Goal: Transaction & Acquisition: Purchase product/service

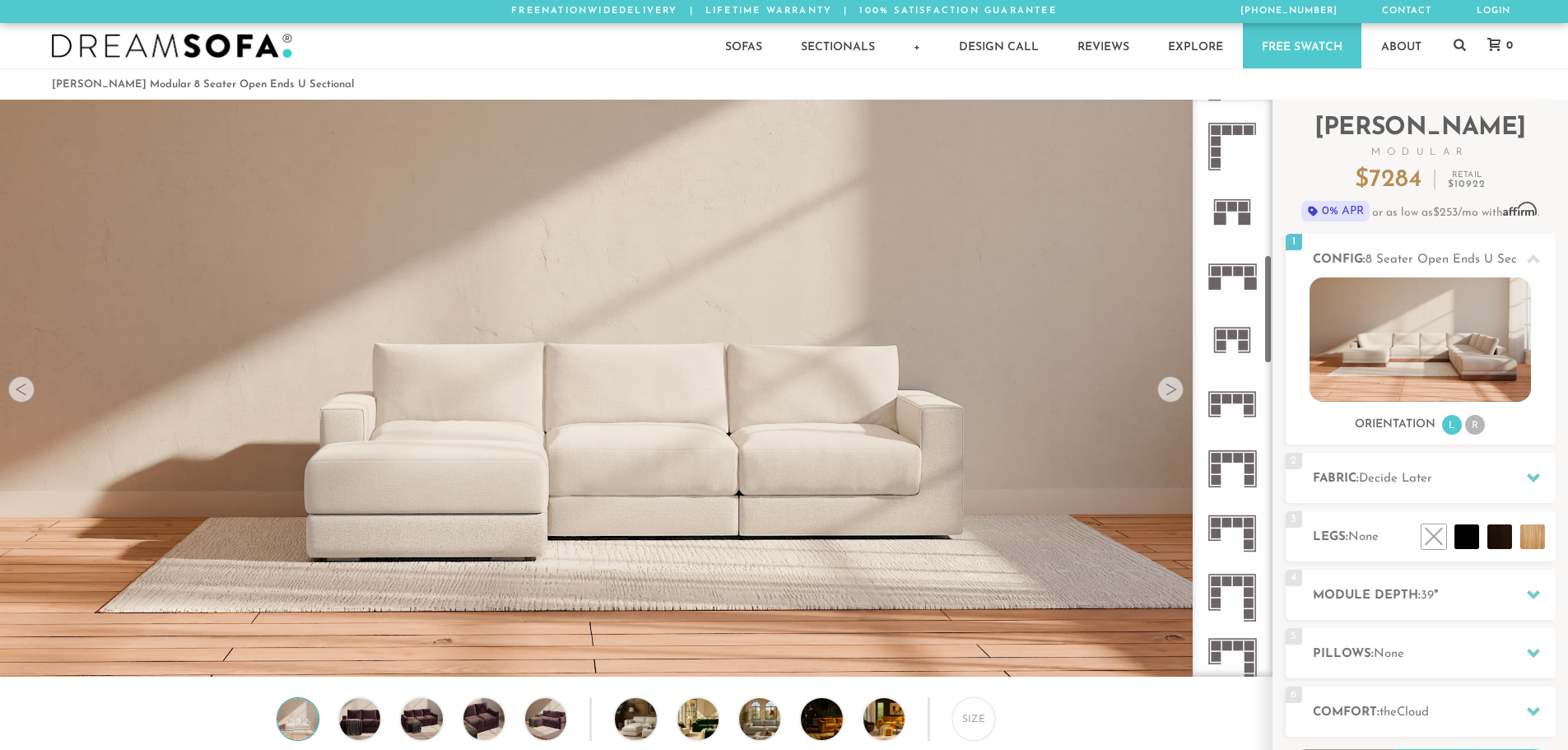
scroll to position [823, 0]
click at [1242, 279] on icon at bounding box center [1232, 274] width 64 height 64
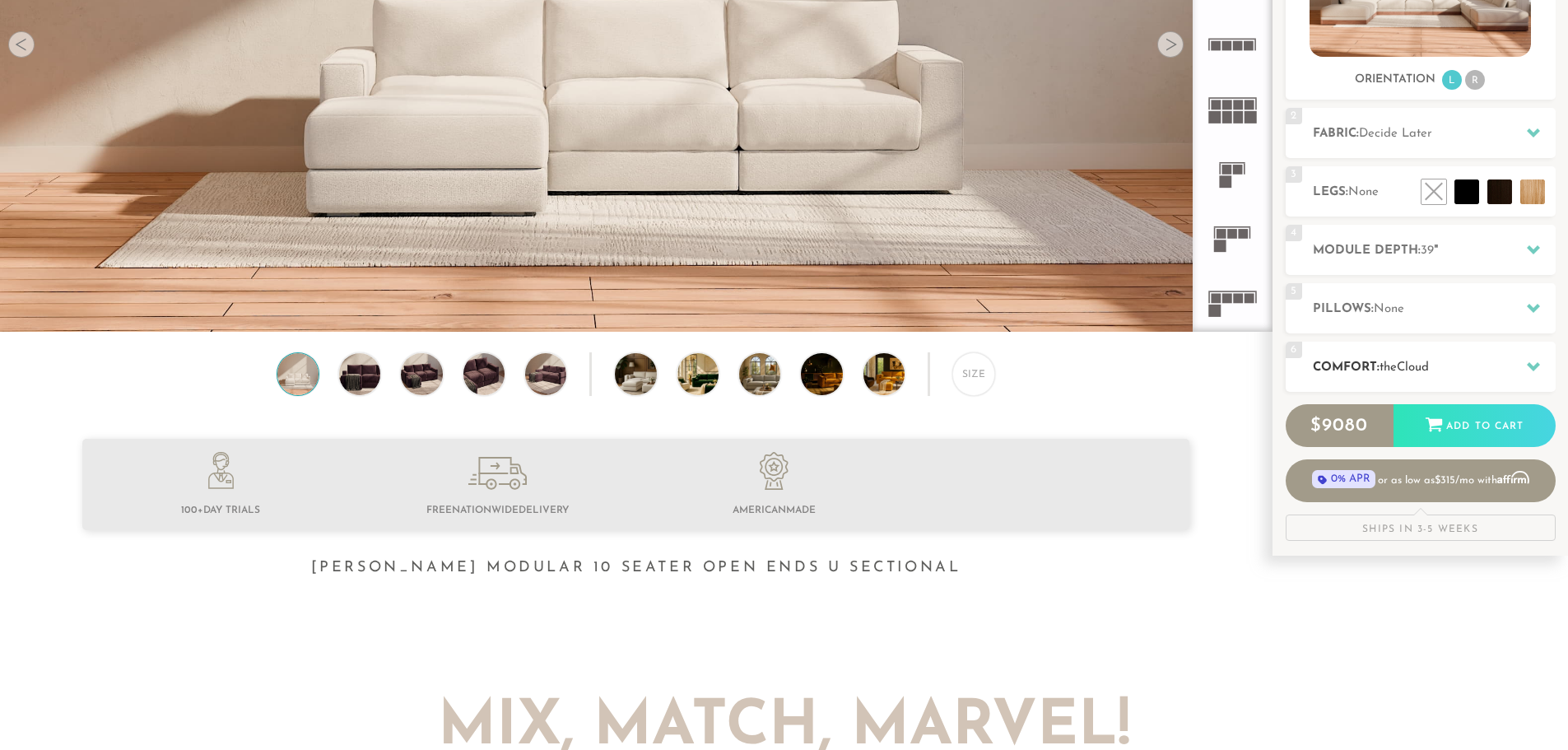
scroll to position [343, 0]
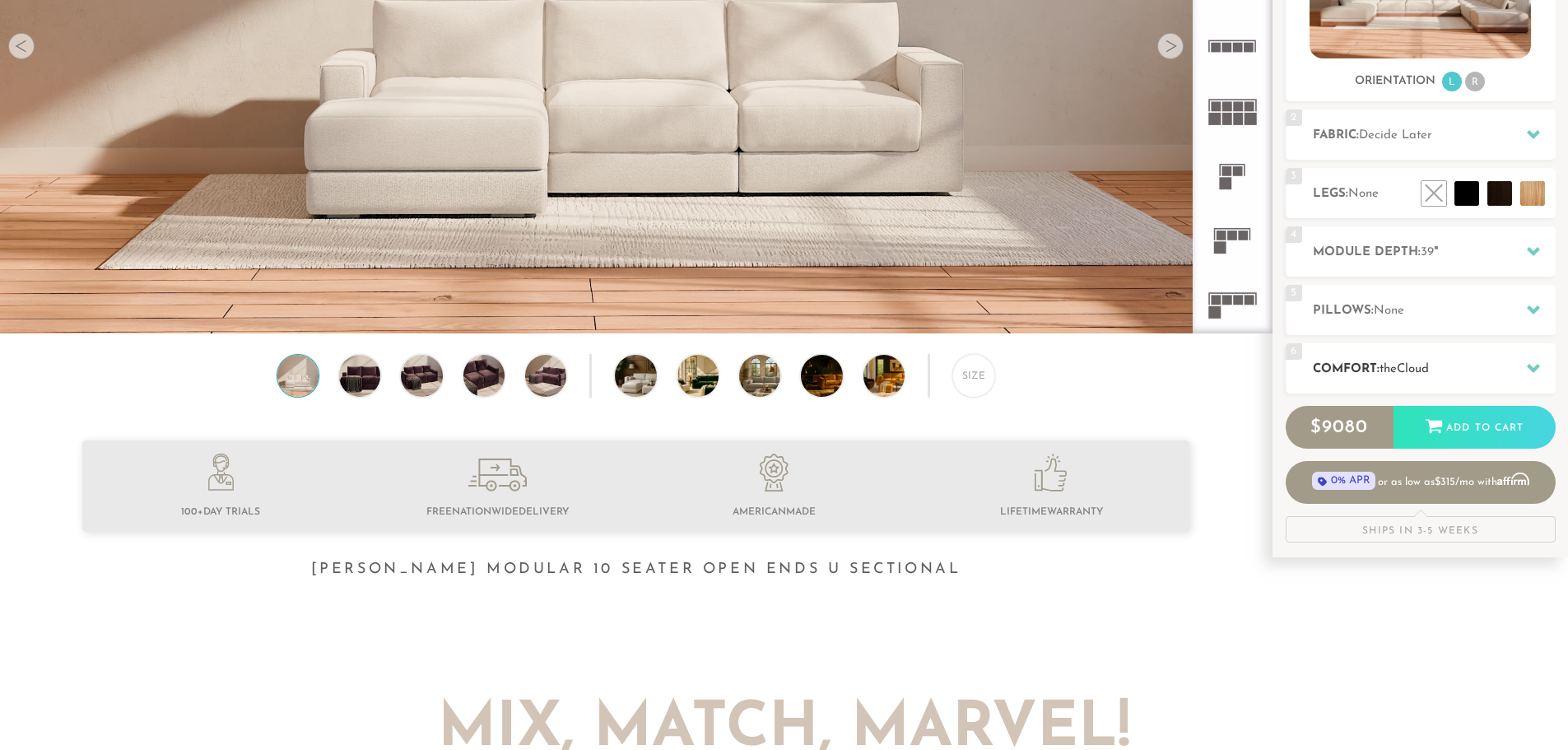
click at [1473, 357] on div "6 Comfort: the Cloud soft" at bounding box center [1421, 368] width 270 height 51
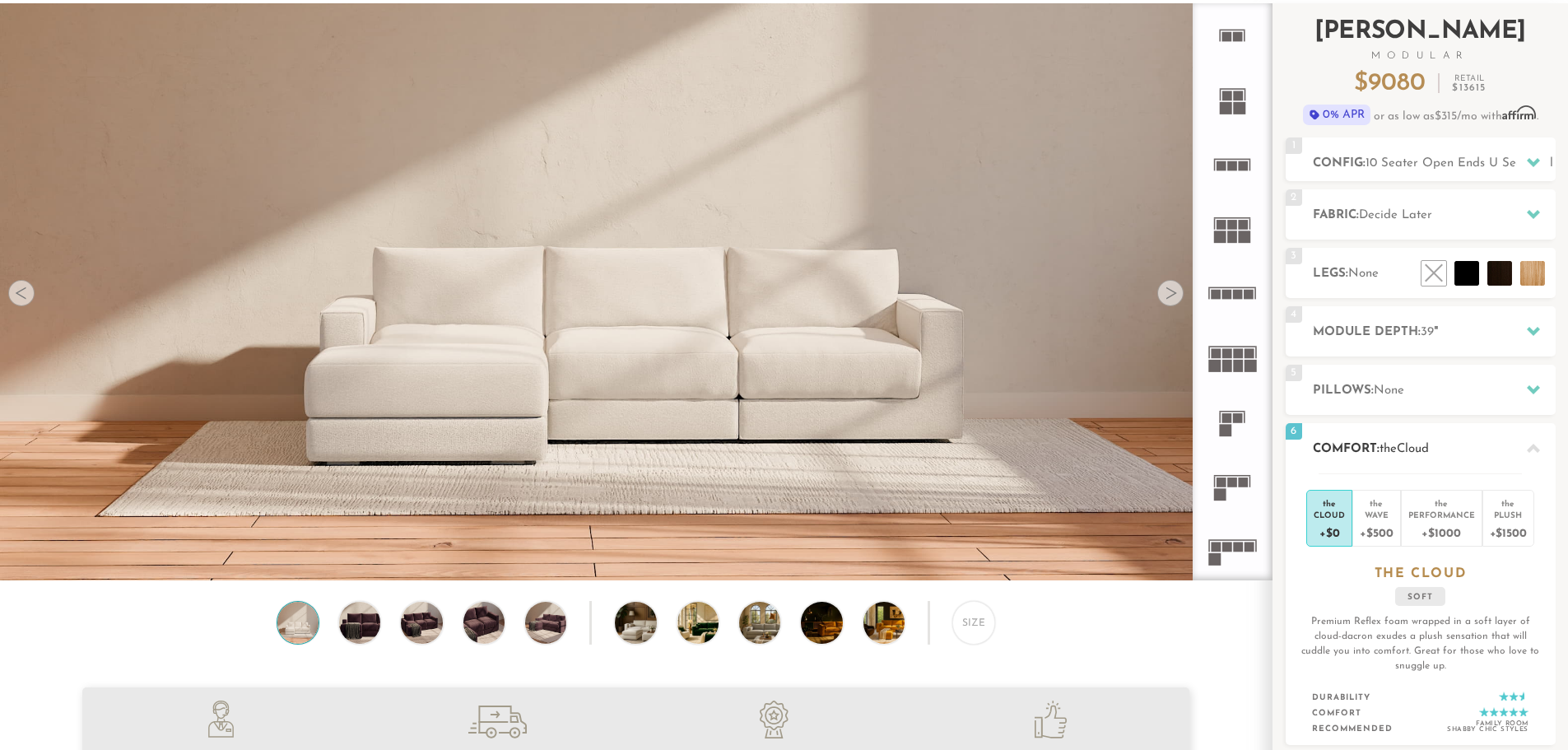
scroll to position [95, 0]
click at [1477, 279] on li at bounding box center [1429, 237] width 99 height 99
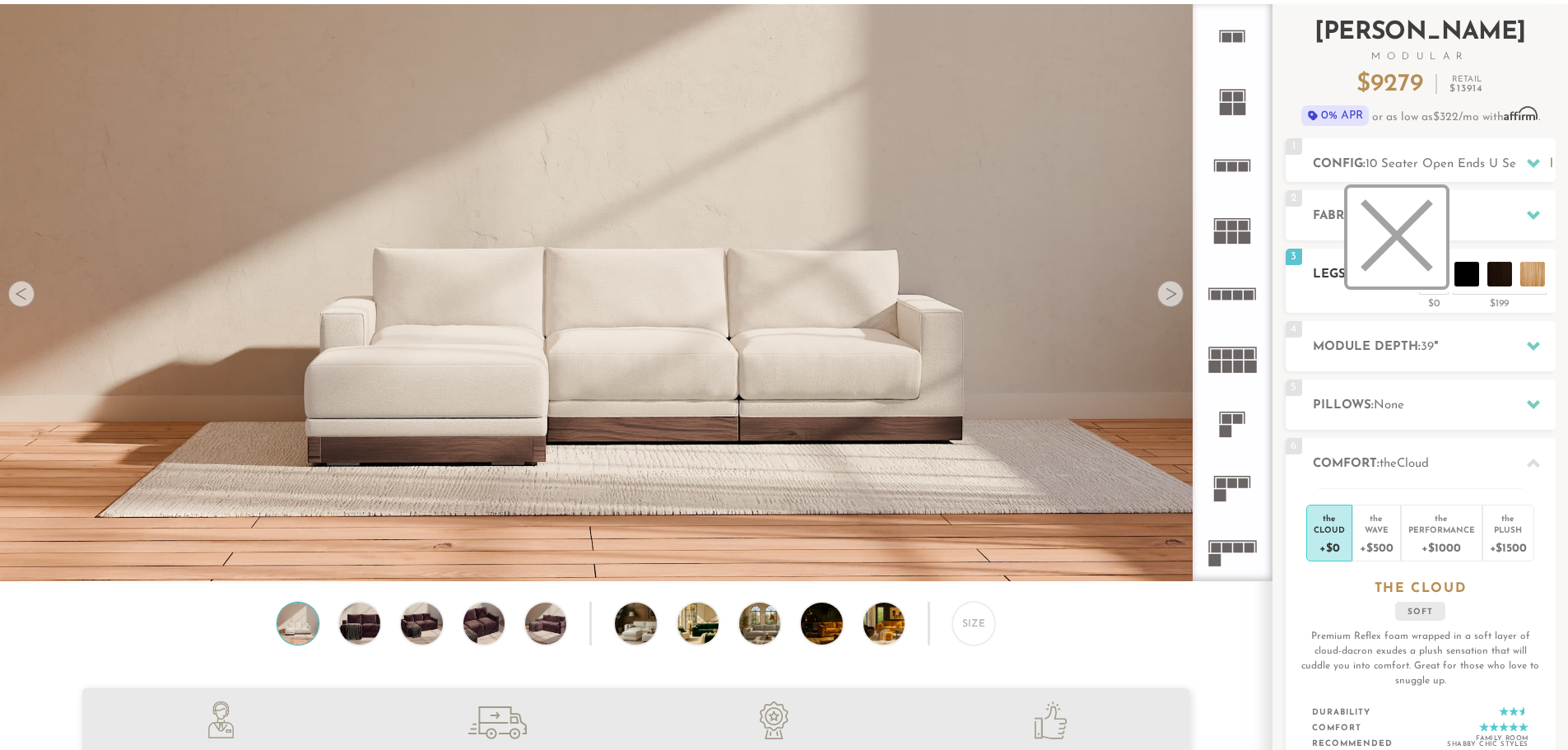
click at [1434, 278] on li at bounding box center [1397, 237] width 99 height 99
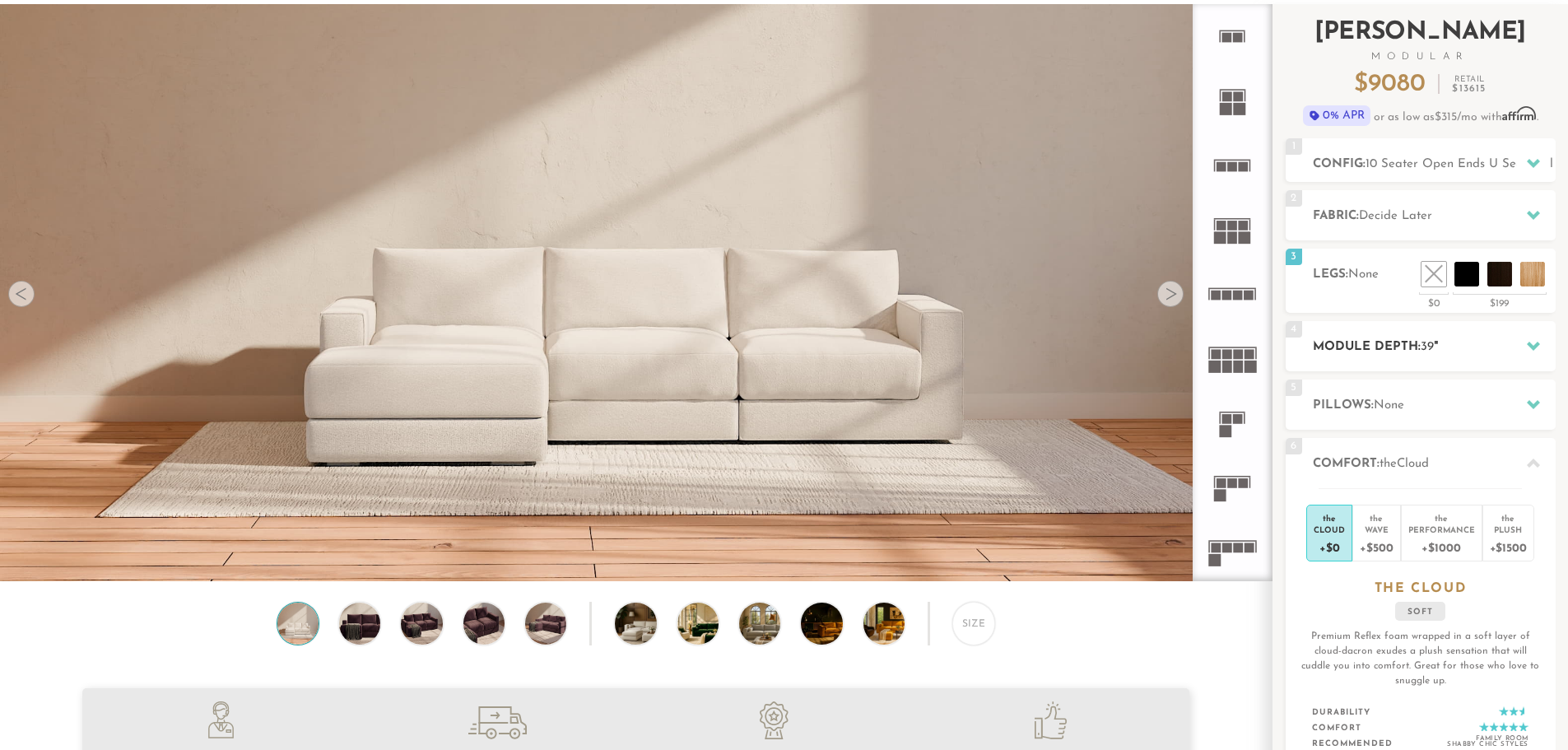
scroll to position [0, 0]
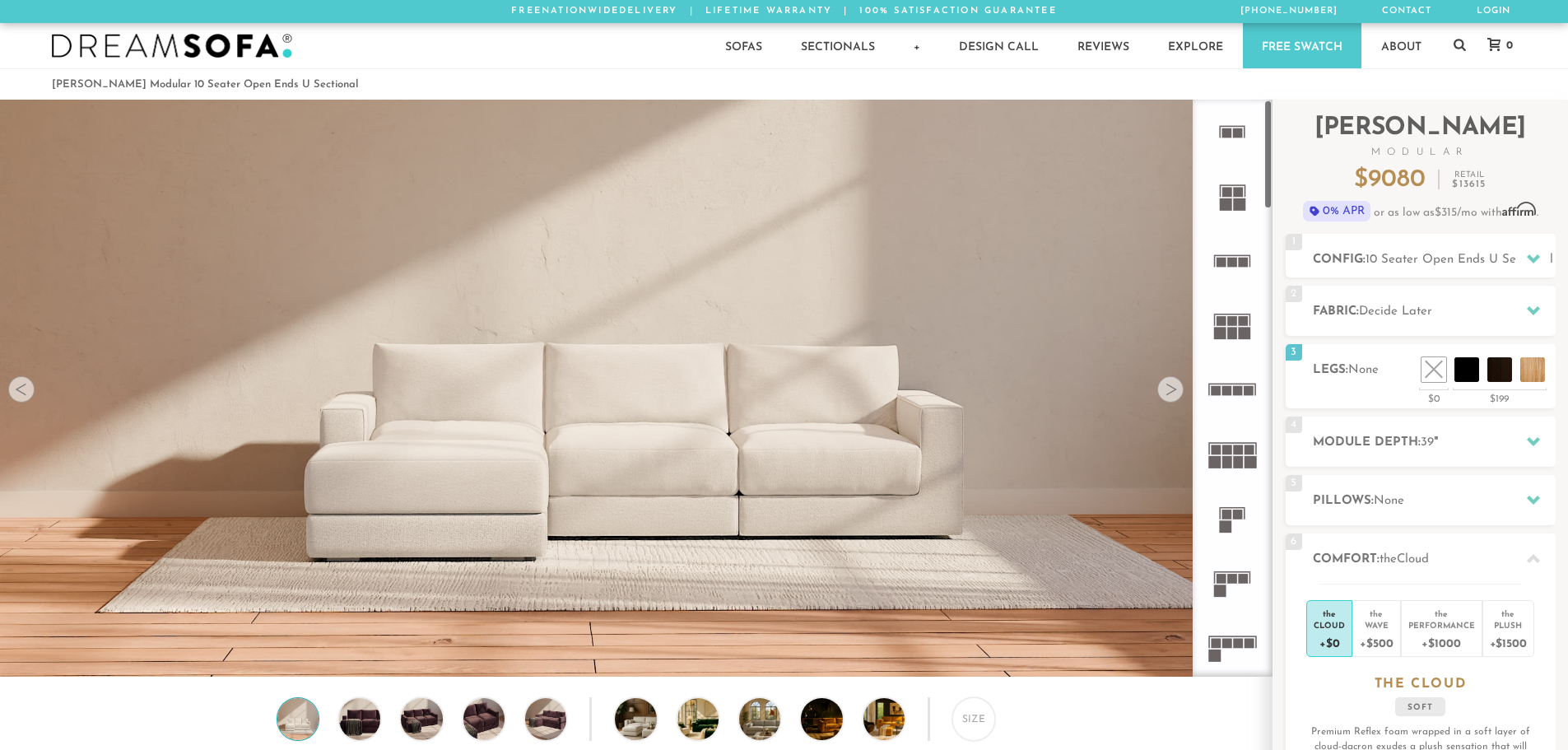
click at [1177, 400] on div at bounding box center [1170, 389] width 27 height 27
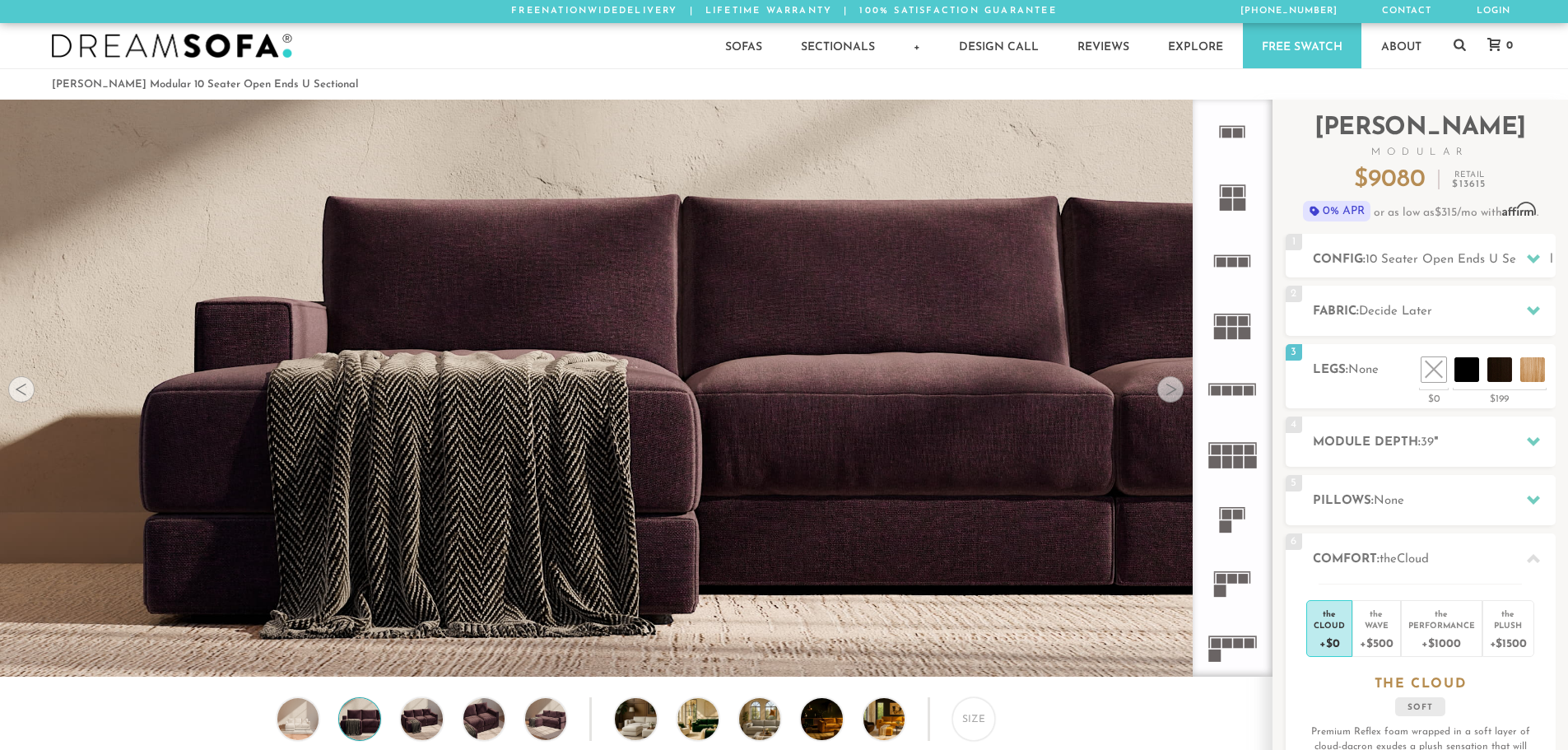
click at [1175, 389] on div at bounding box center [1170, 389] width 27 height 27
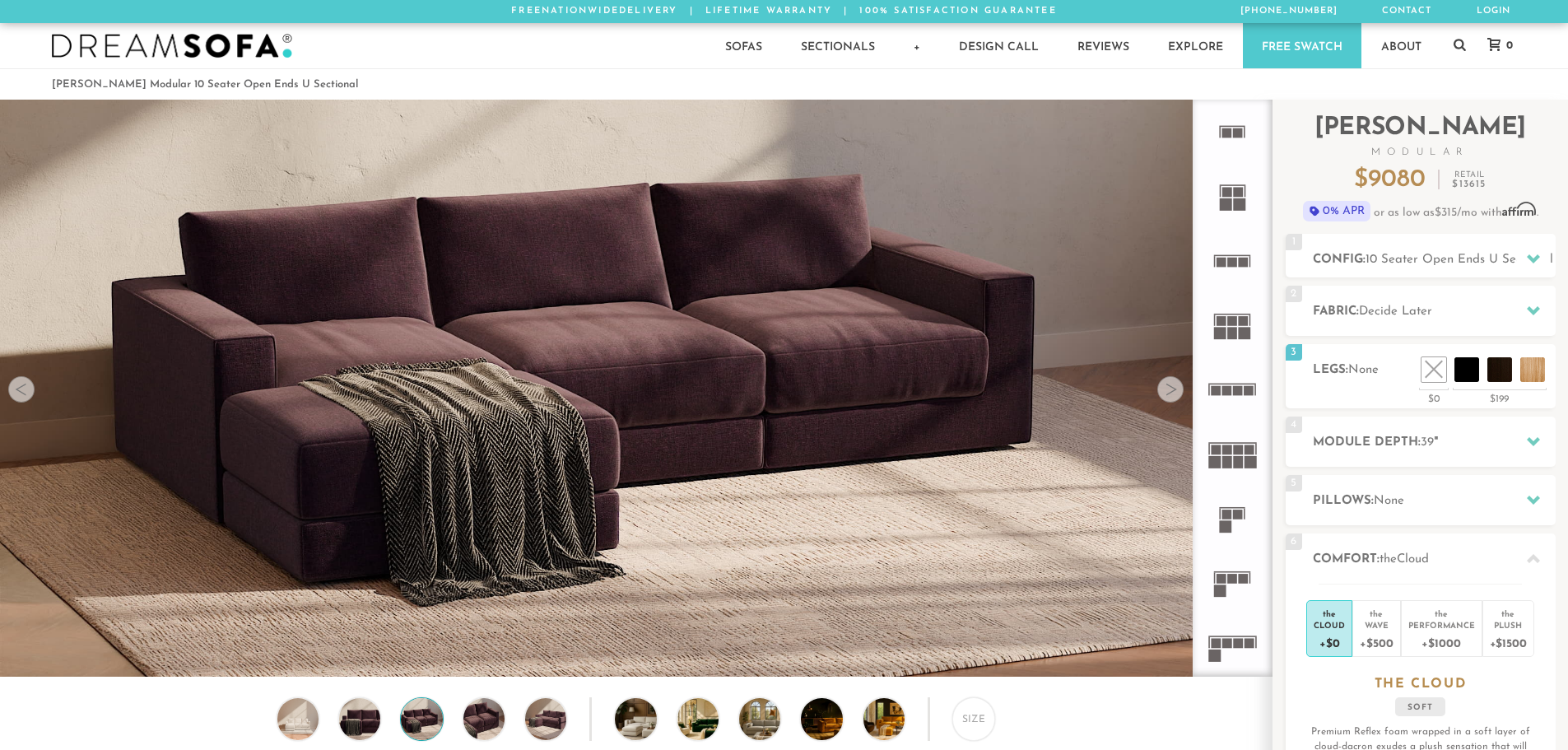
click at [1175, 389] on div at bounding box center [1170, 389] width 27 height 27
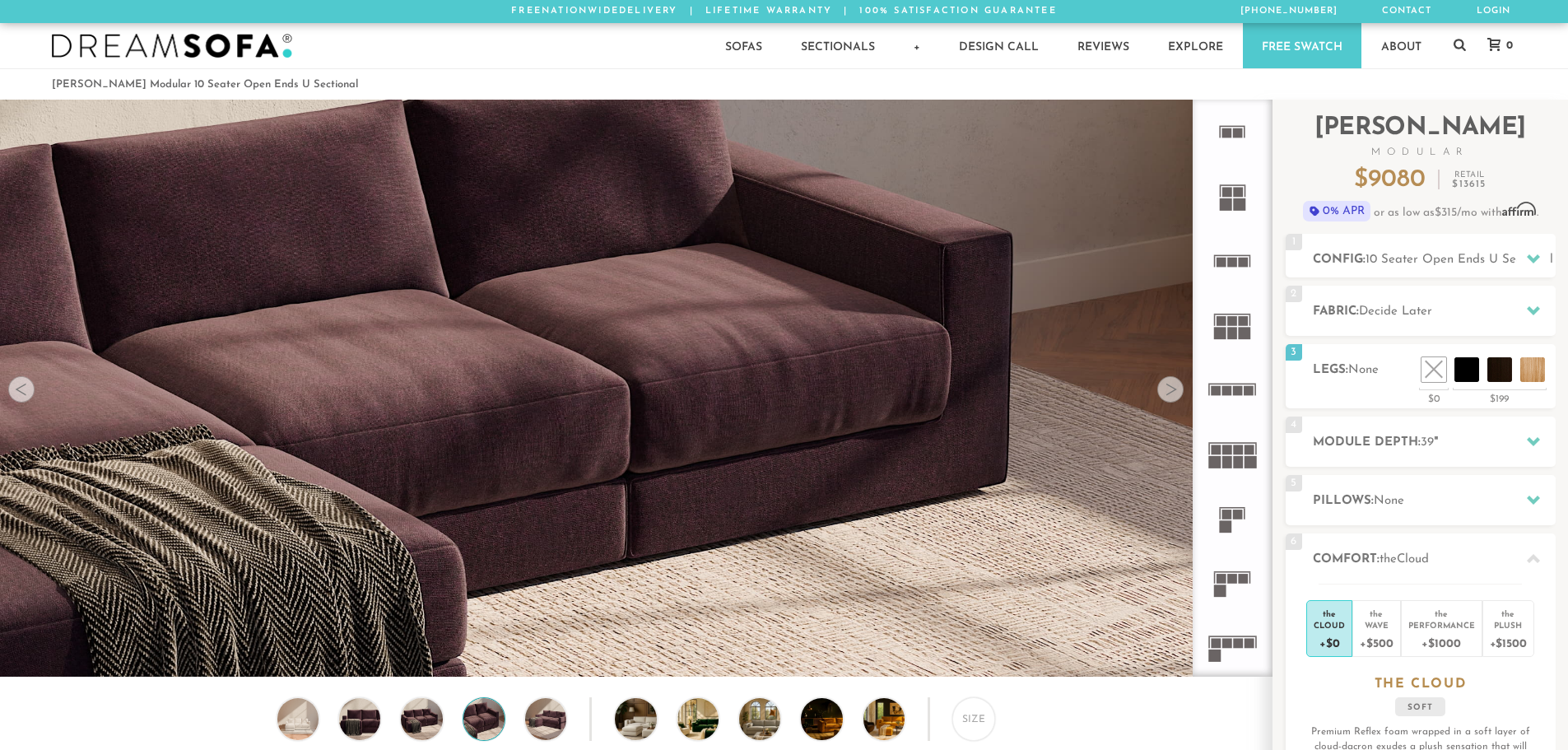
click at [1174, 388] on div at bounding box center [1170, 389] width 27 height 27
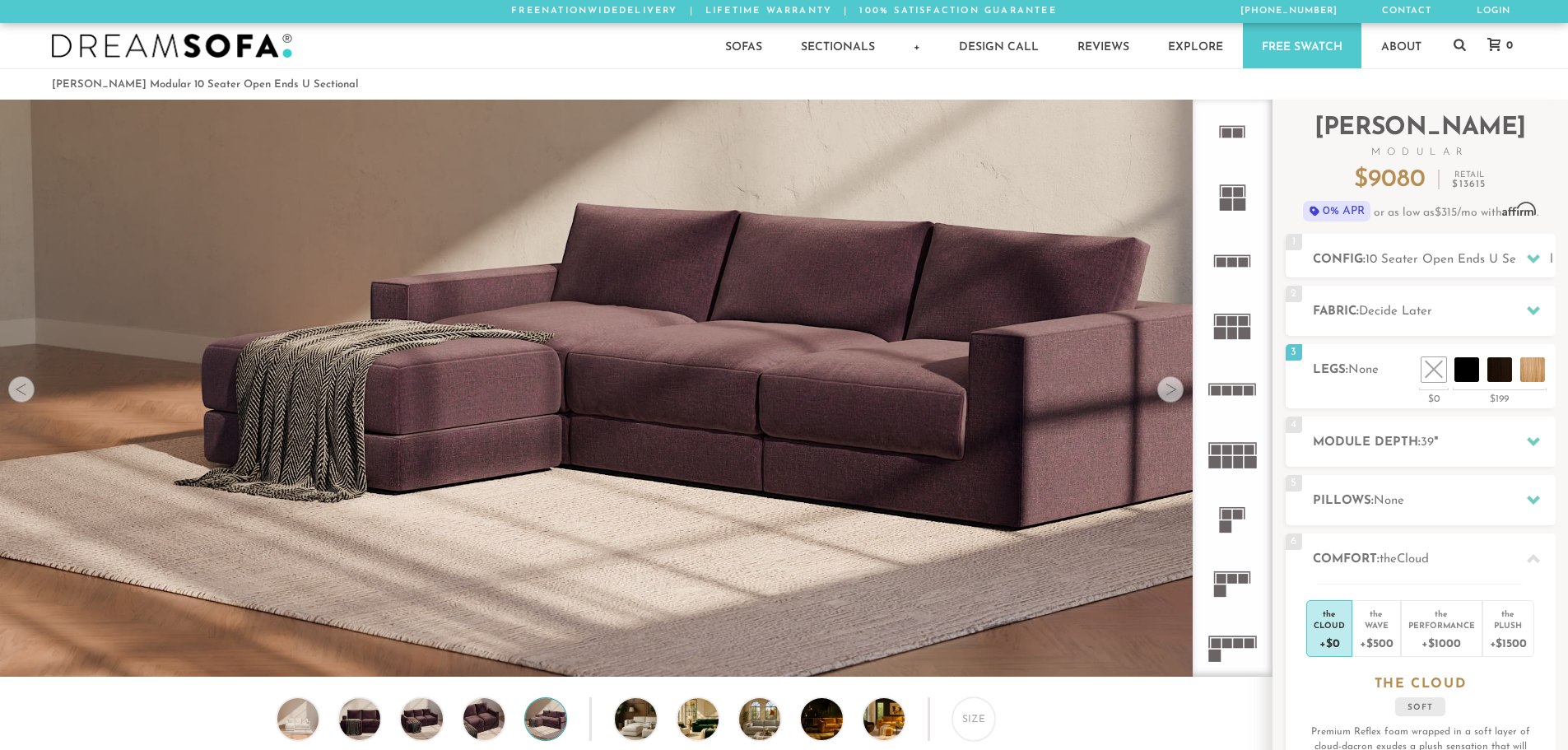
click at [1174, 388] on div at bounding box center [1170, 389] width 27 height 27
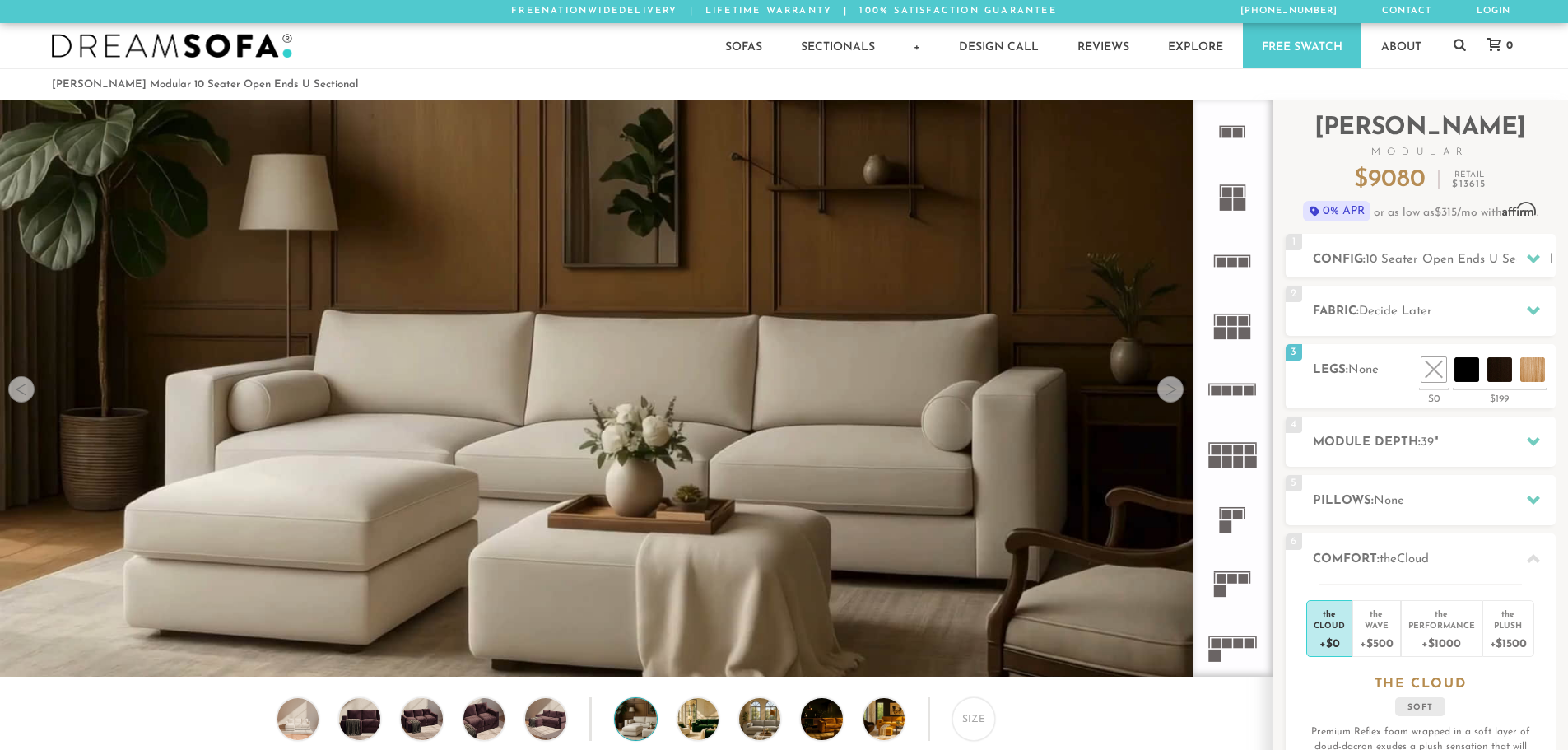
click at [1174, 388] on div at bounding box center [1170, 389] width 27 height 27
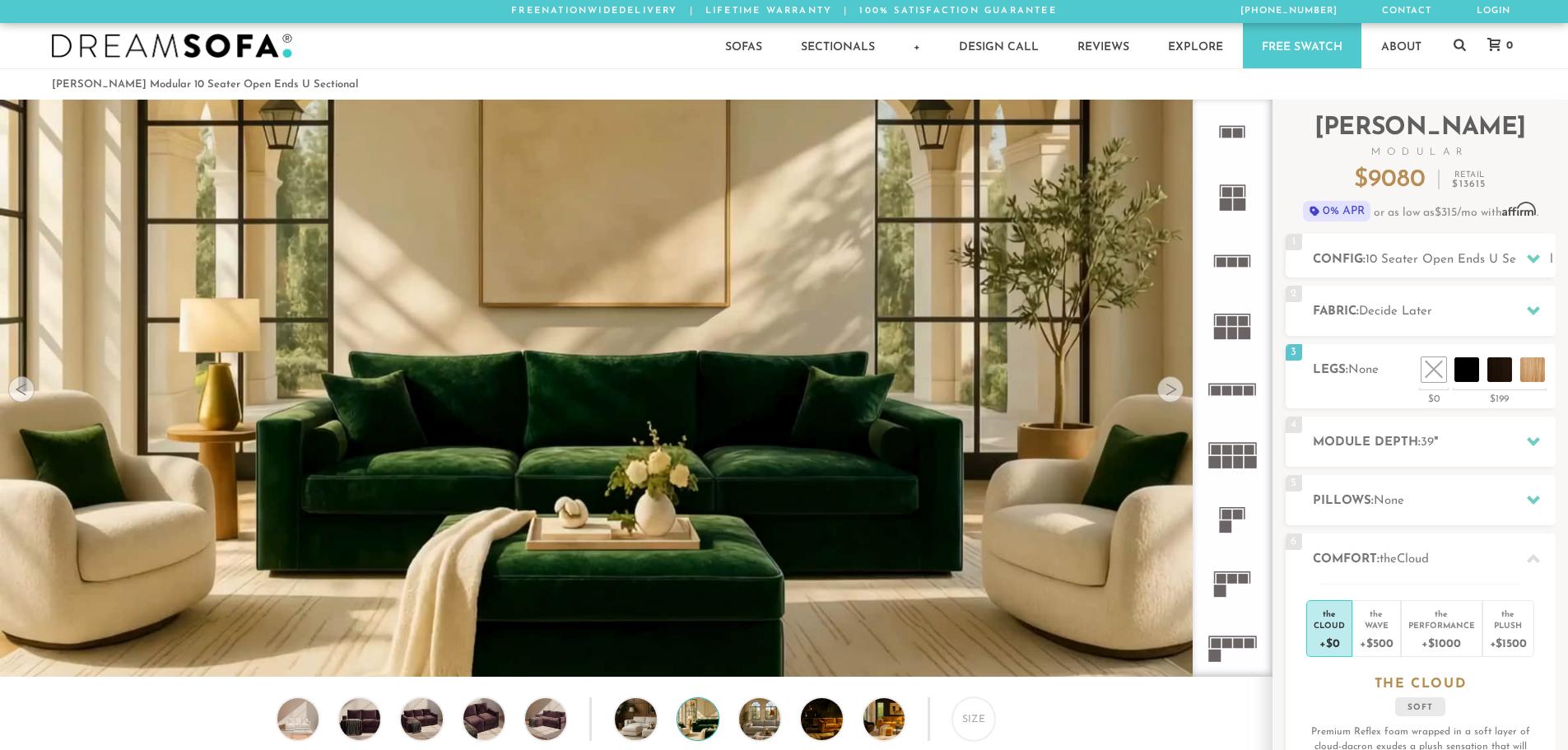
click at [1178, 397] on div at bounding box center [1170, 389] width 27 height 27
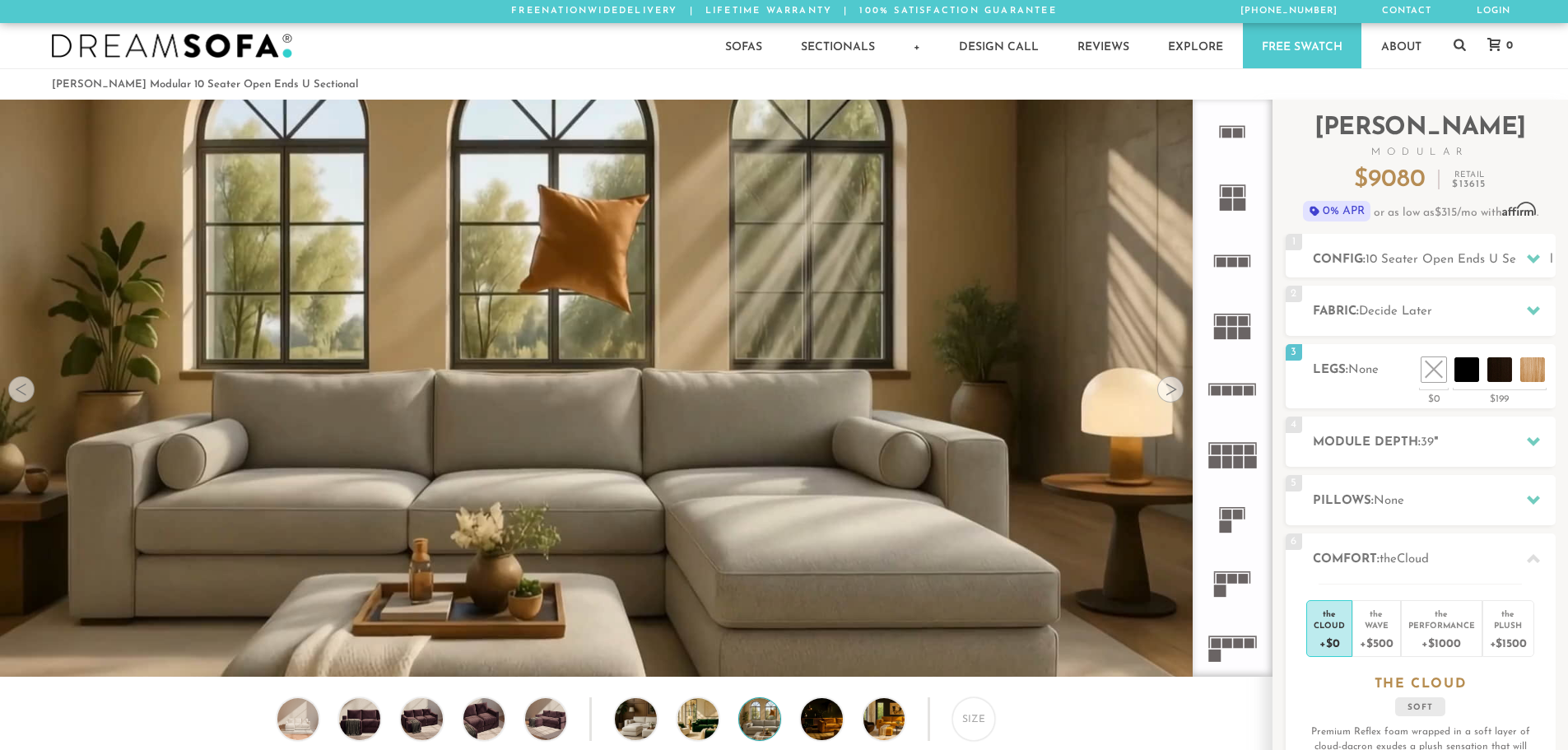
click at [1178, 397] on div at bounding box center [1170, 389] width 27 height 27
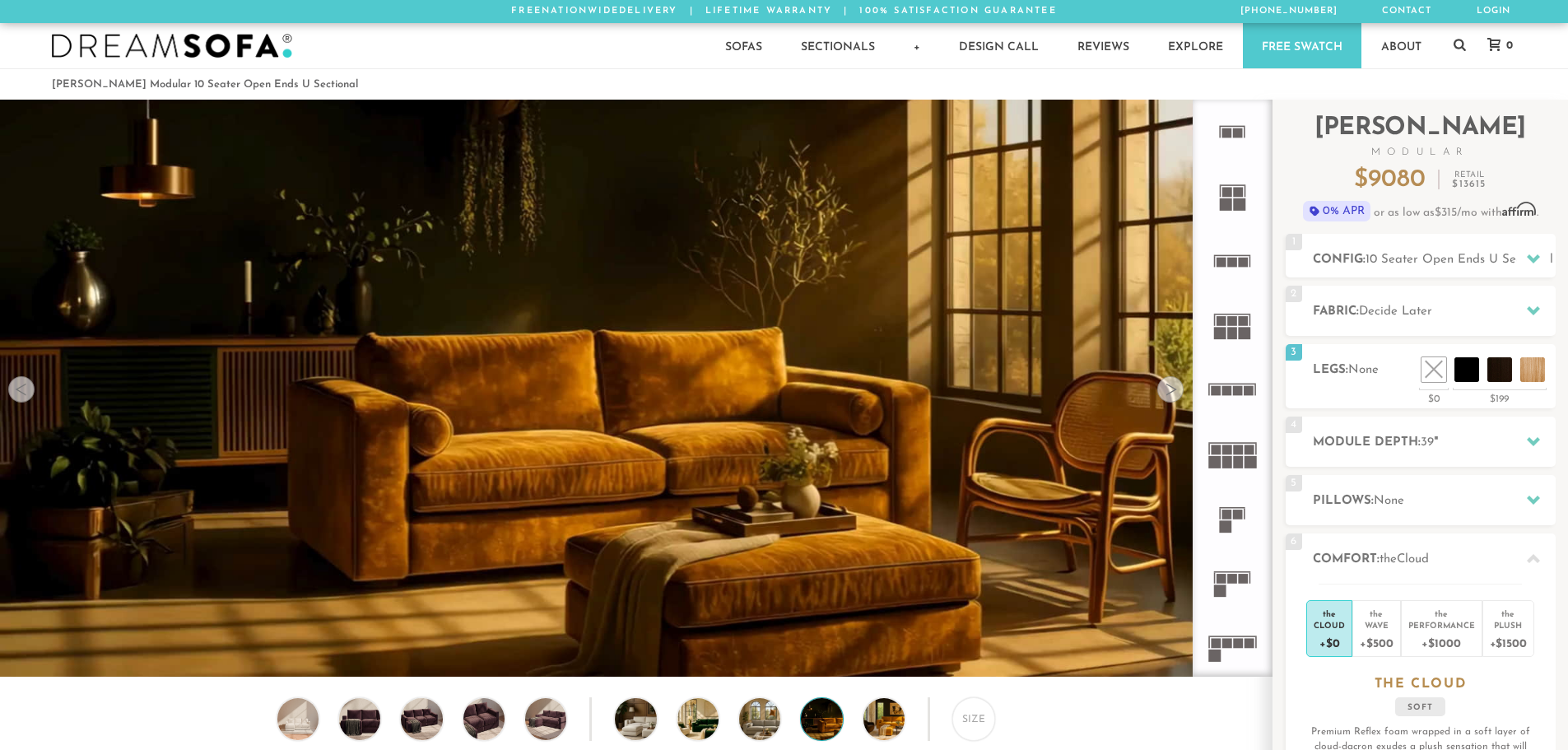
click at [1178, 397] on div at bounding box center [1170, 389] width 27 height 27
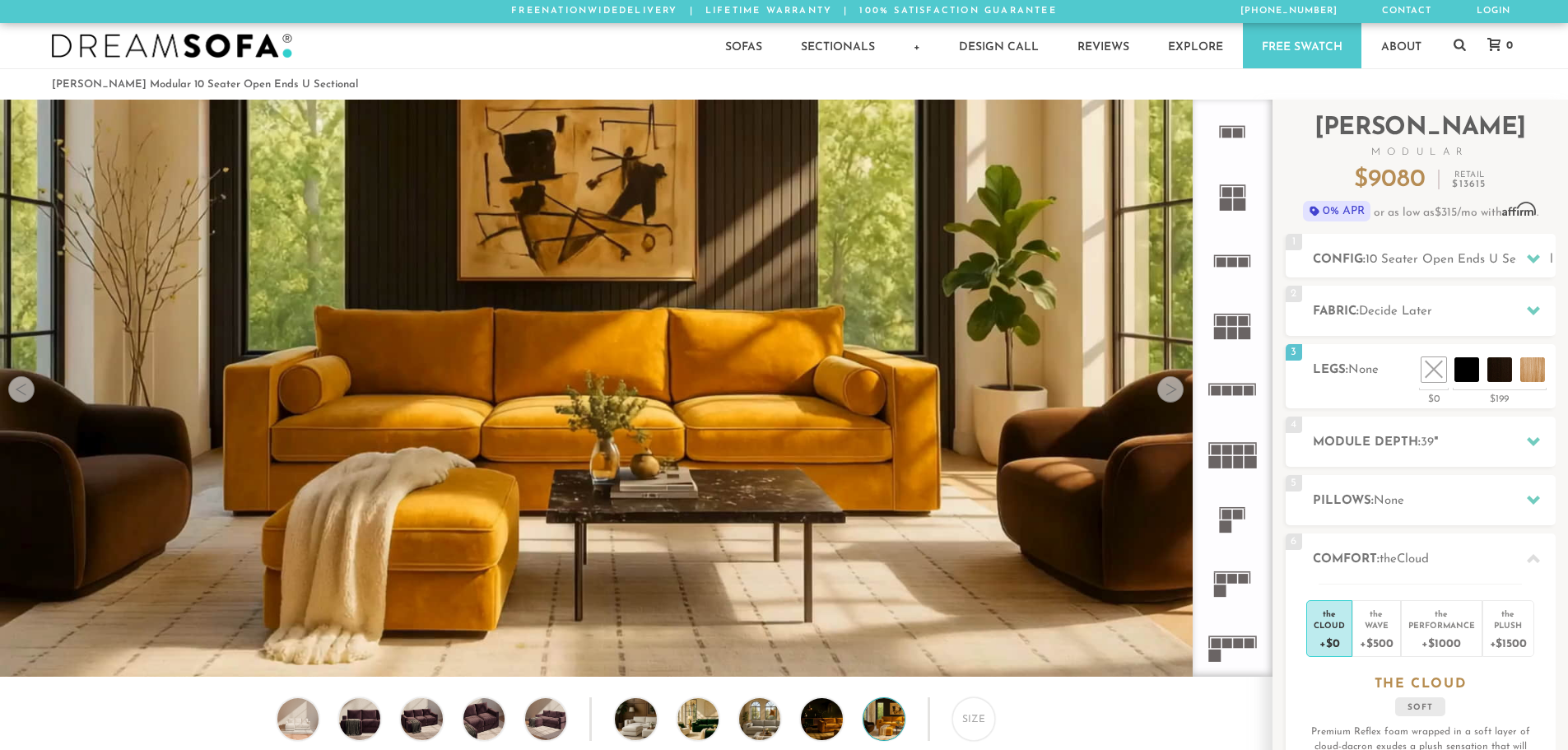
click at [1178, 397] on div at bounding box center [1170, 389] width 27 height 27
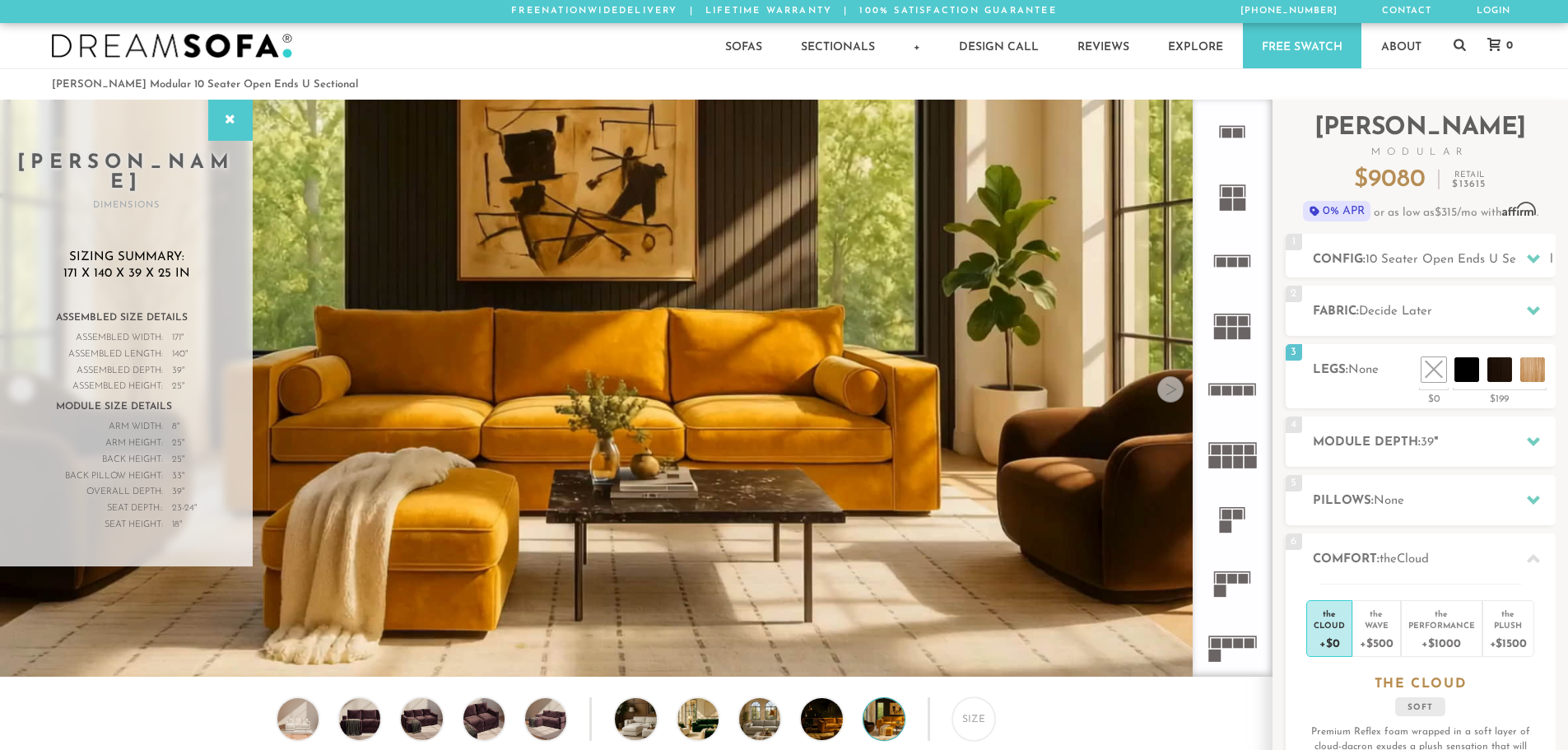
click at [1178, 397] on div at bounding box center [1170, 389] width 27 height 27
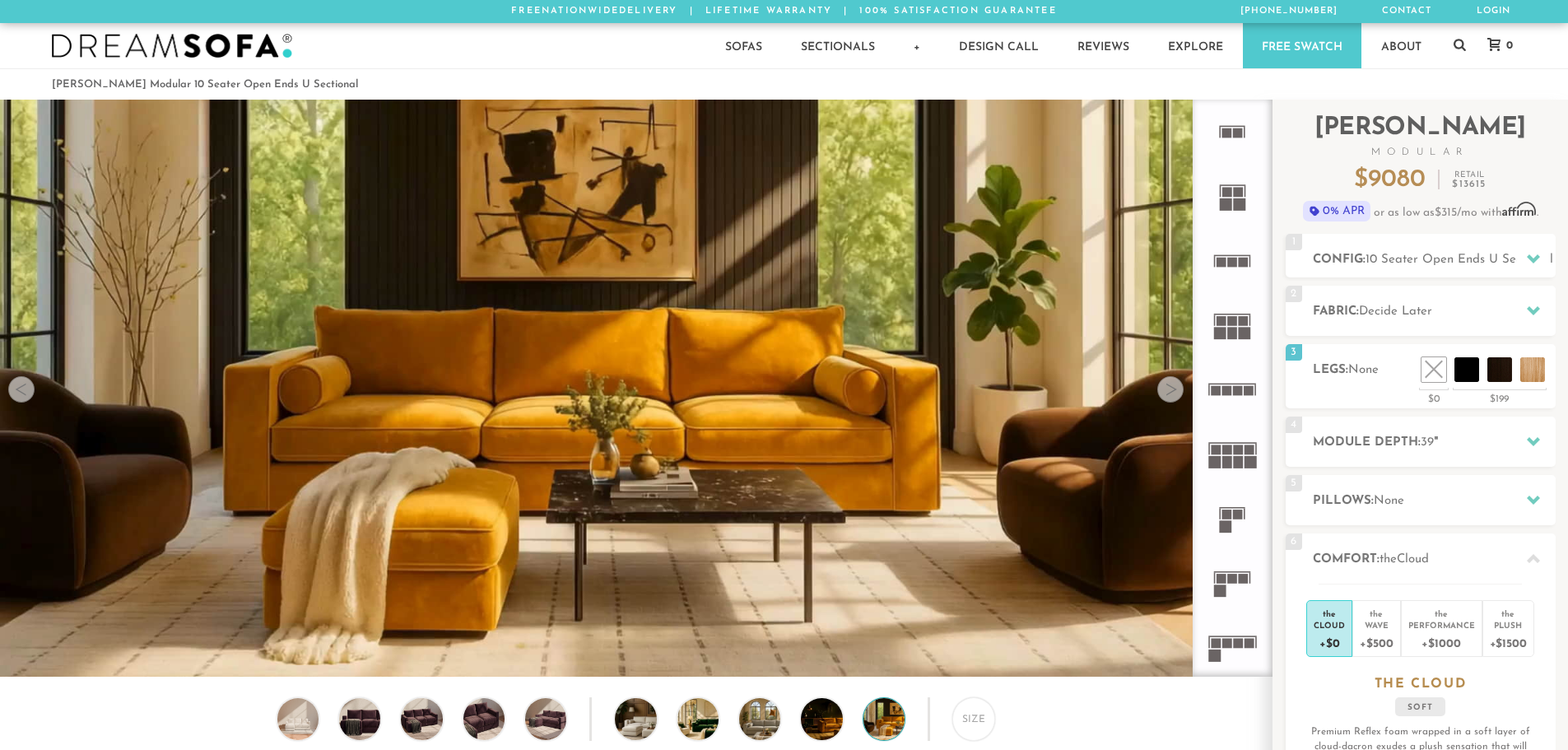
click at [1178, 397] on div at bounding box center [1170, 389] width 27 height 27
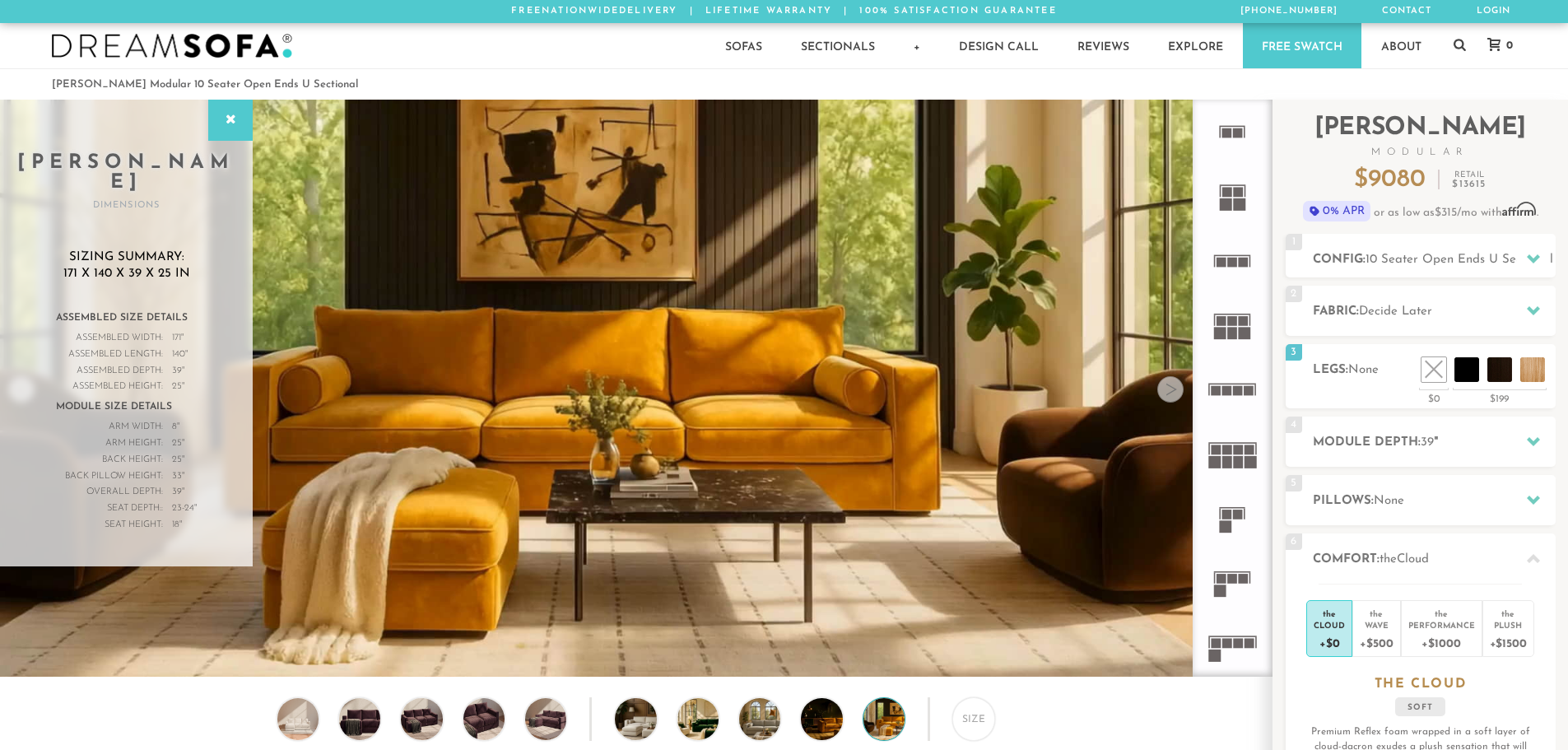
click at [1178, 397] on div at bounding box center [1170, 389] width 27 height 27
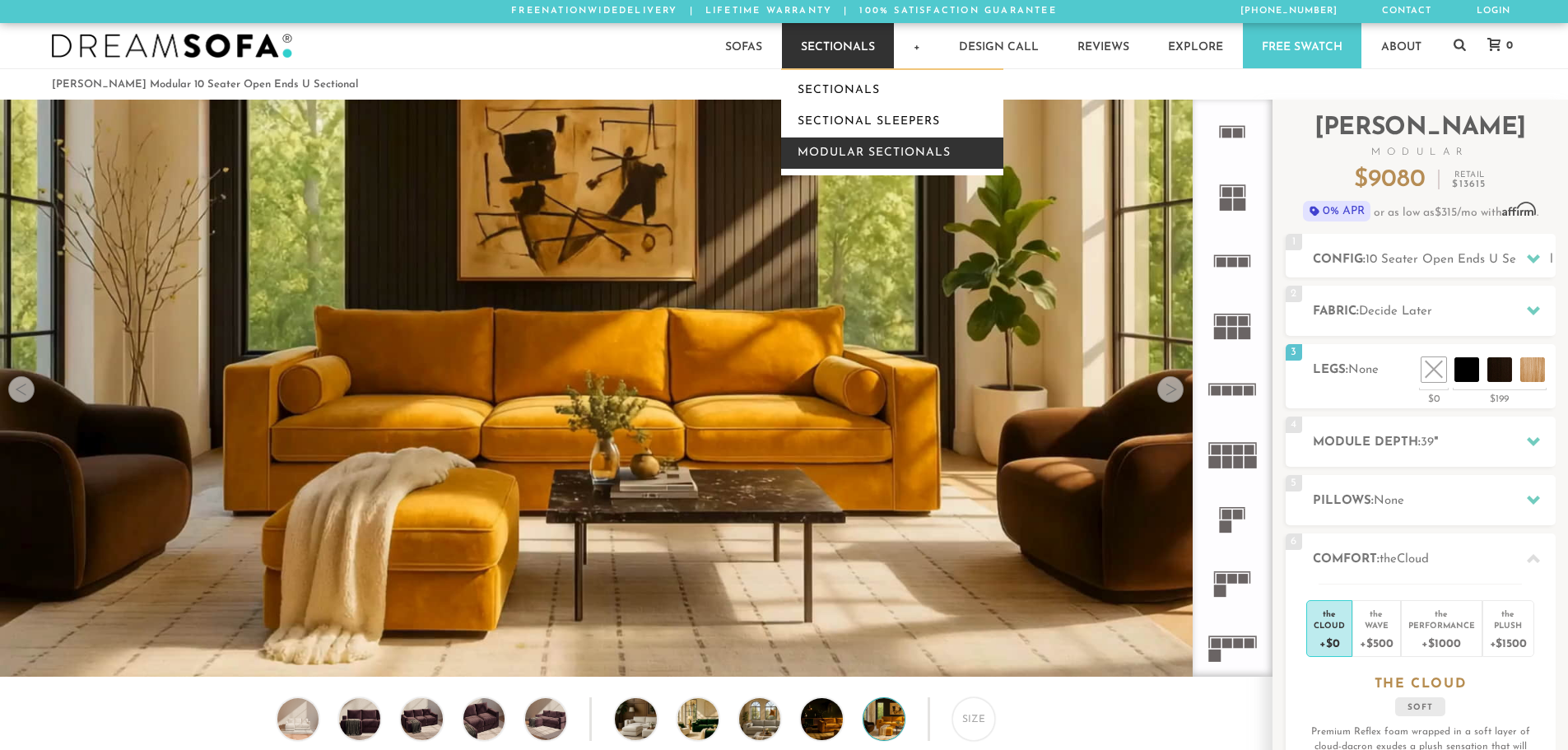
click at [858, 152] on link "Modular Sectionals" at bounding box center [892, 153] width 222 height 31
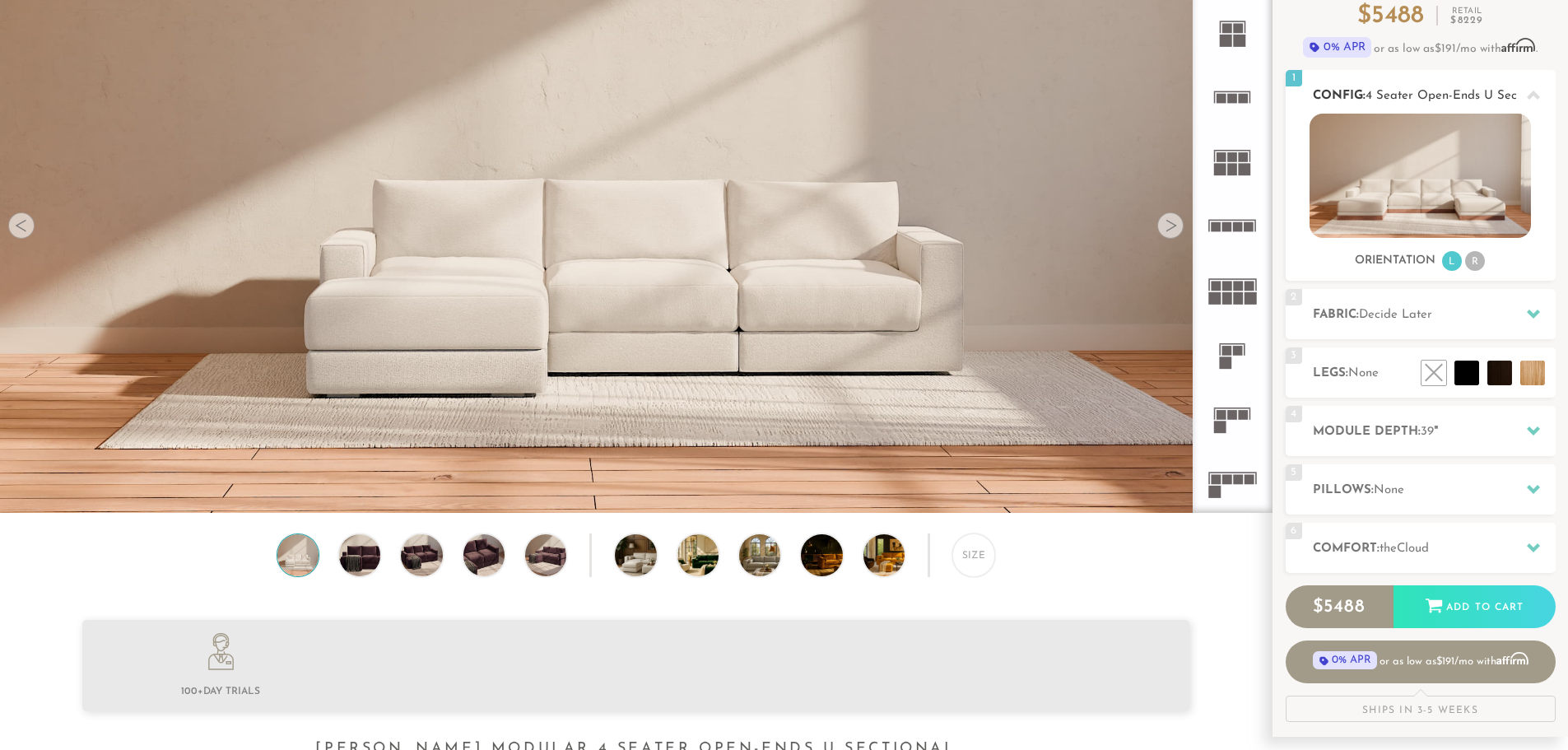
scroll to position [165, 0]
click at [1478, 267] on li "R" at bounding box center [1475, 260] width 20 height 20
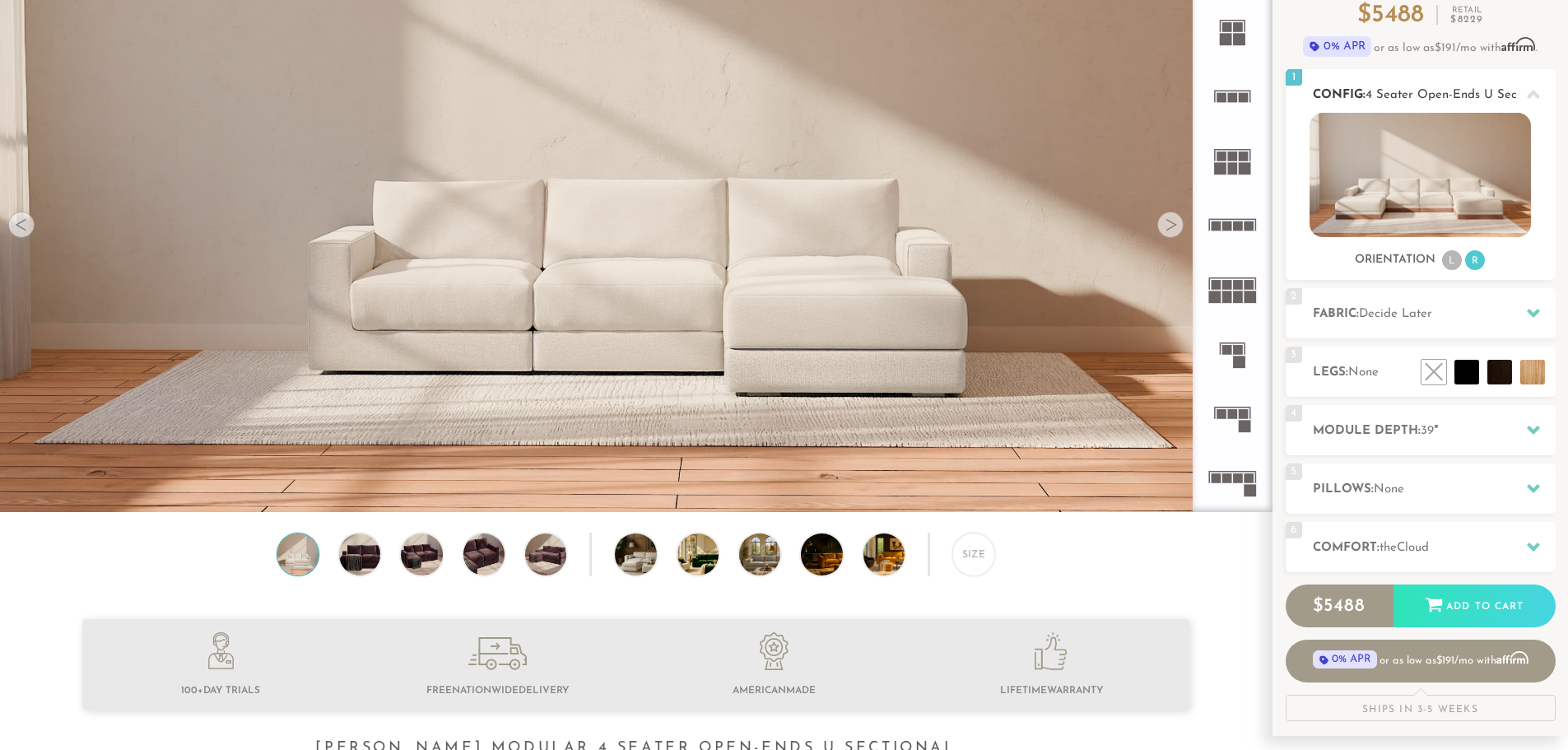
click at [1456, 261] on li "L" at bounding box center [1451, 260] width 20 height 20
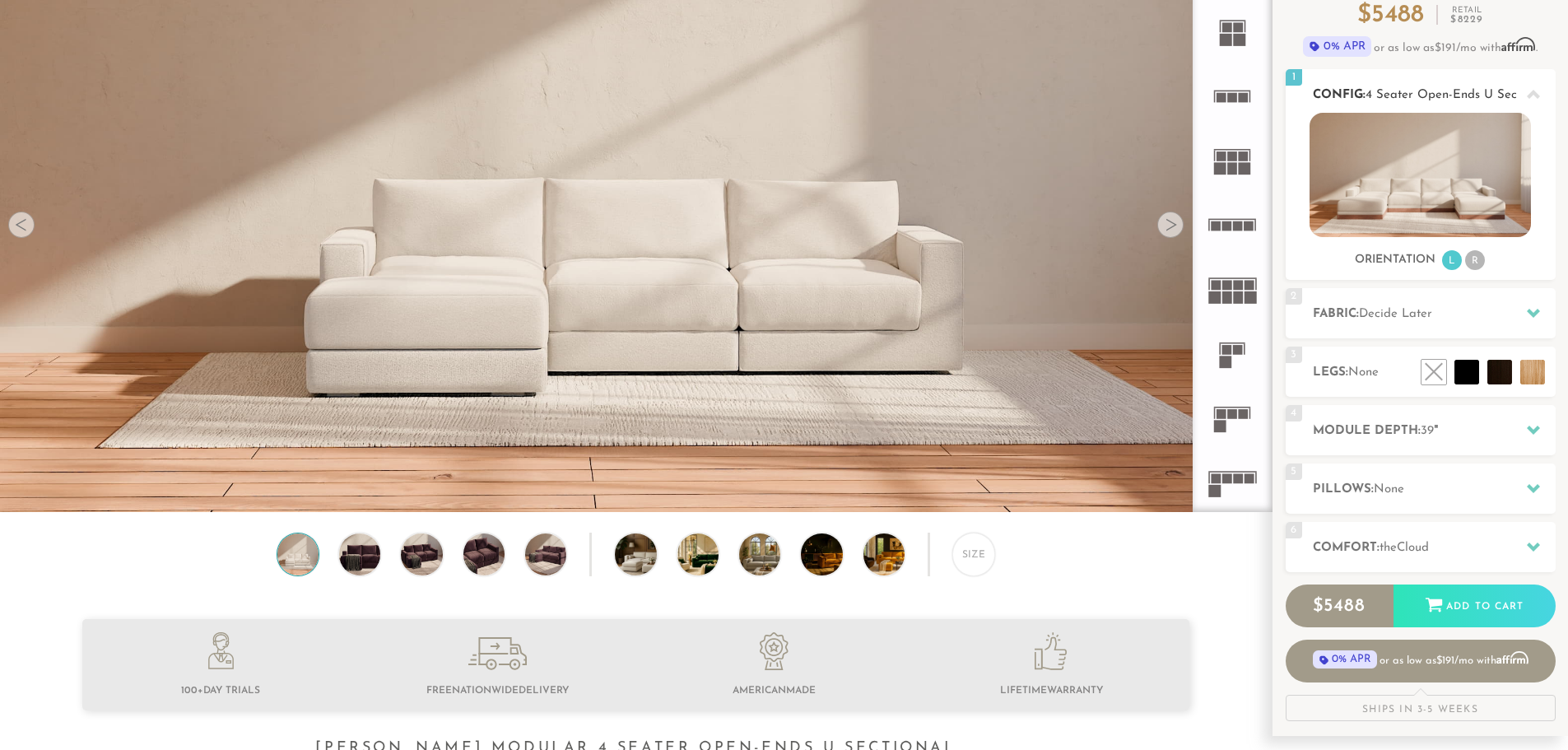
click at [1469, 258] on li "R" at bounding box center [1475, 260] width 20 height 20
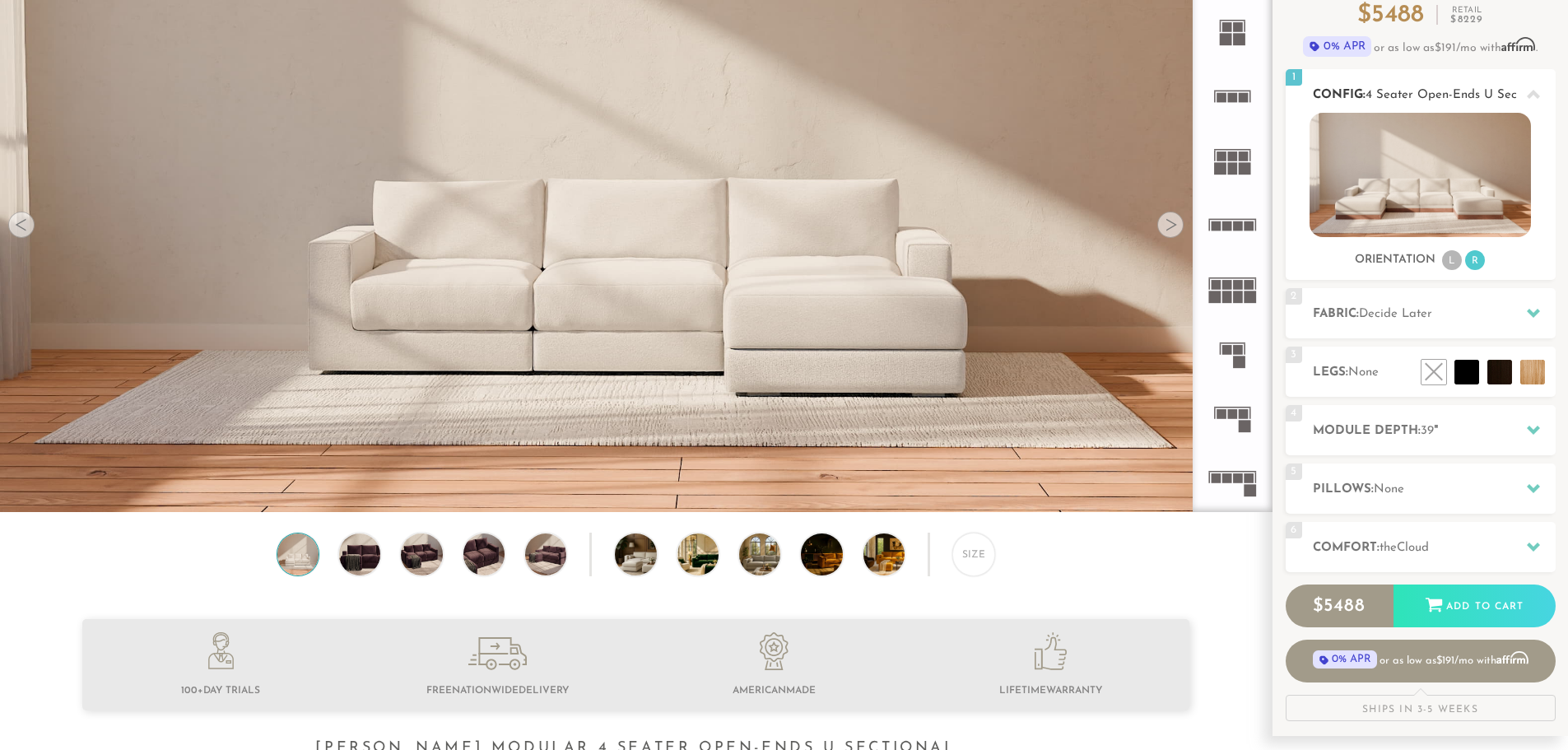
click at [1442, 263] on li "L" at bounding box center [1451, 260] width 20 height 20
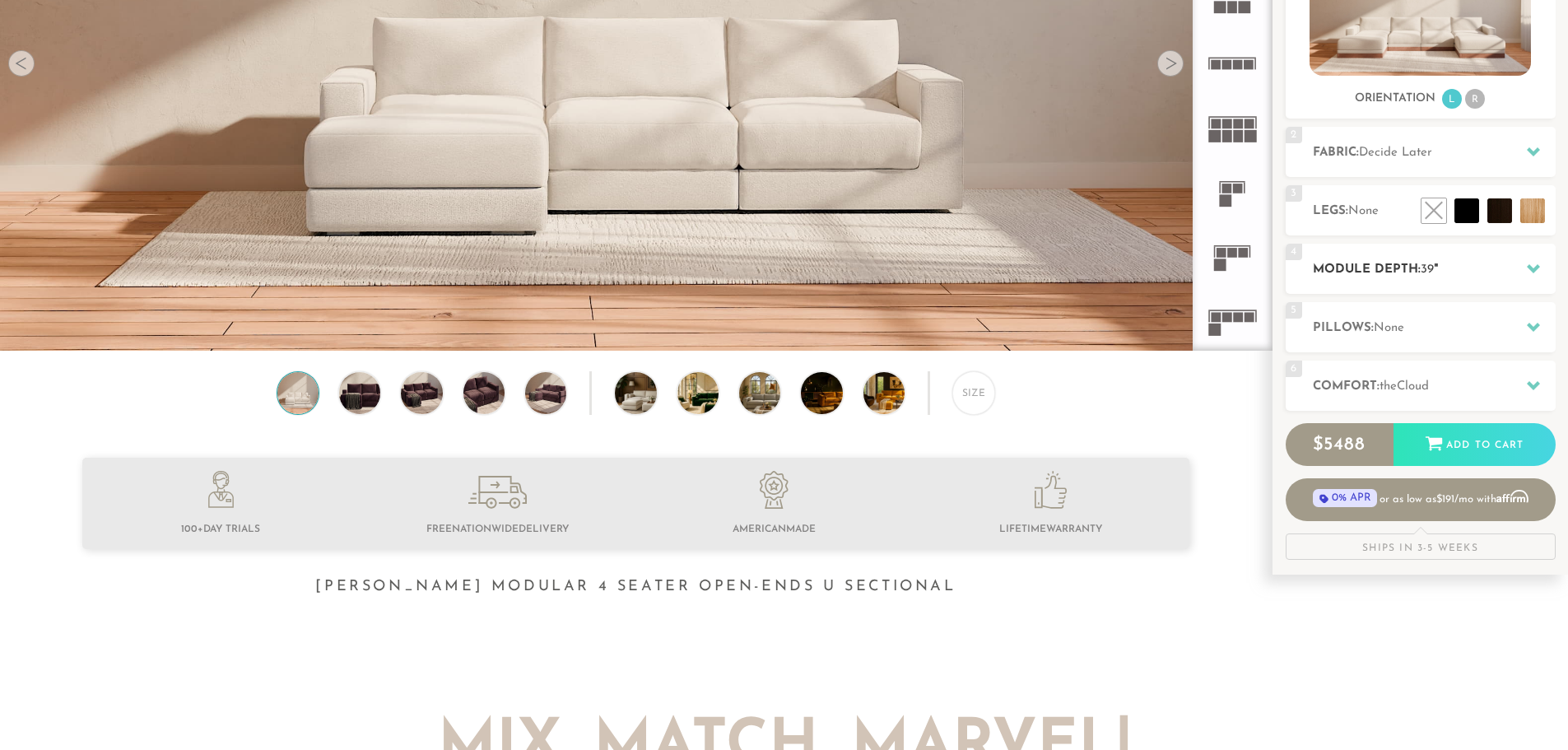
scroll to position [329, 0]
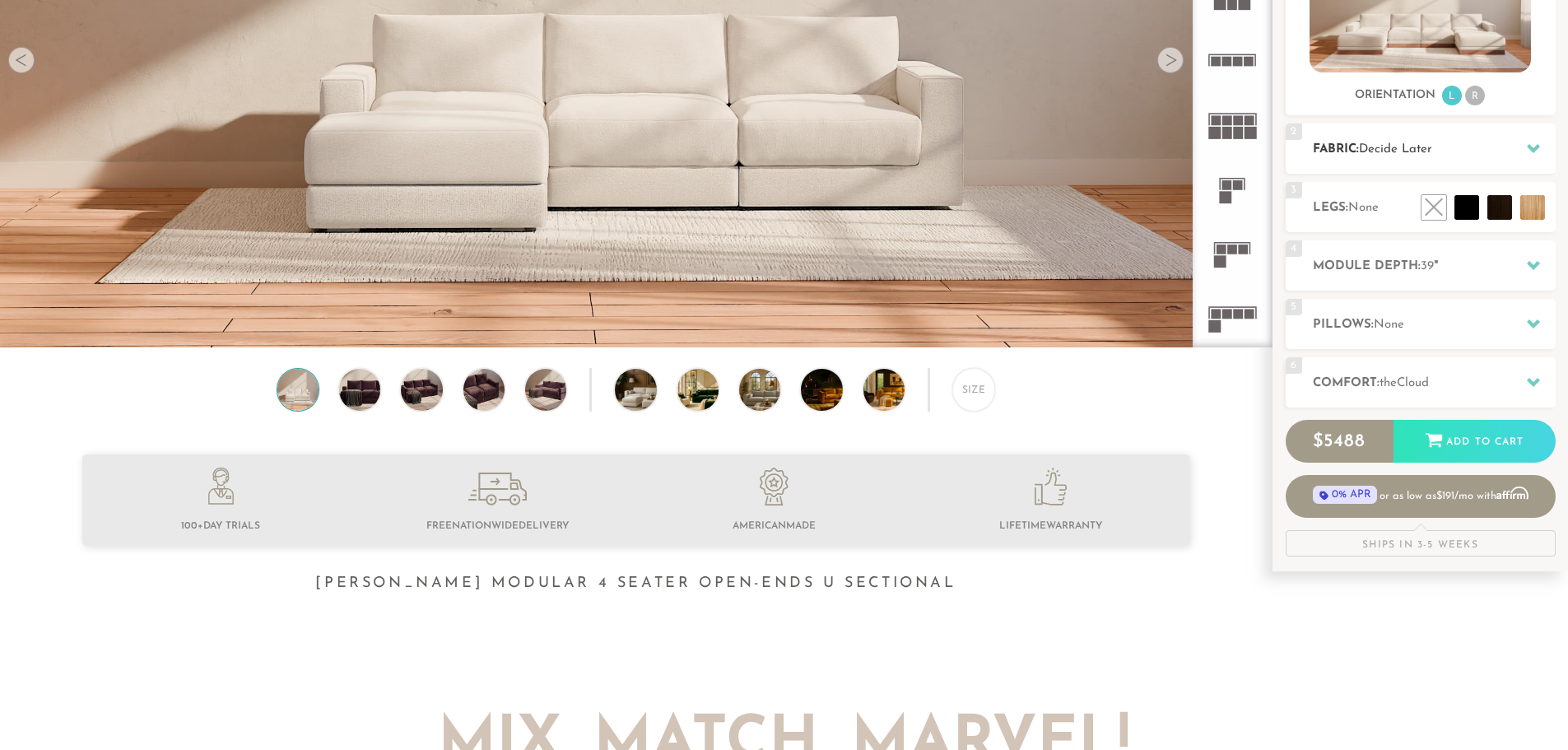
click at [1415, 145] on span "Decide Later" at bounding box center [1395, 149] width 73 height 12
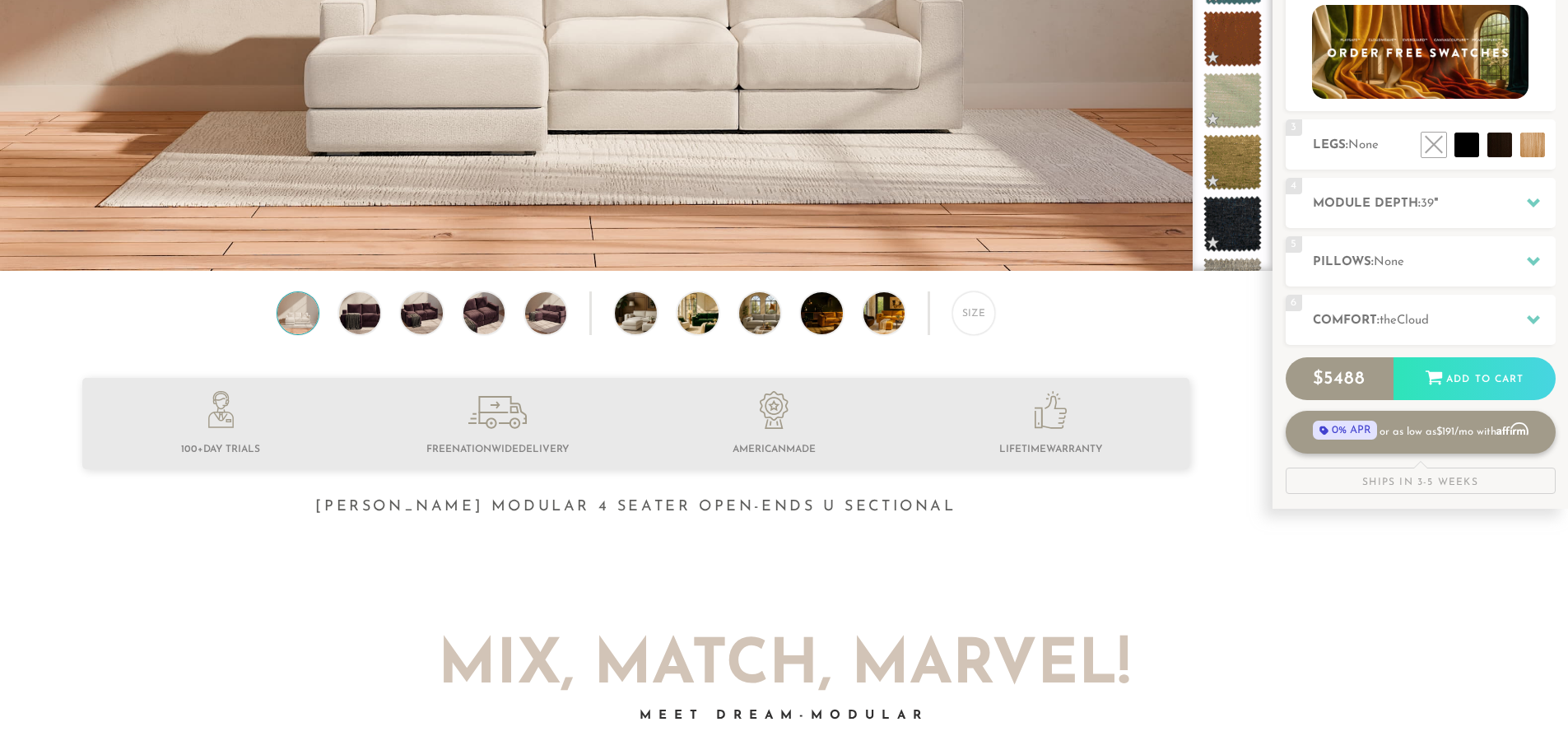
scroll to position [412, 0]
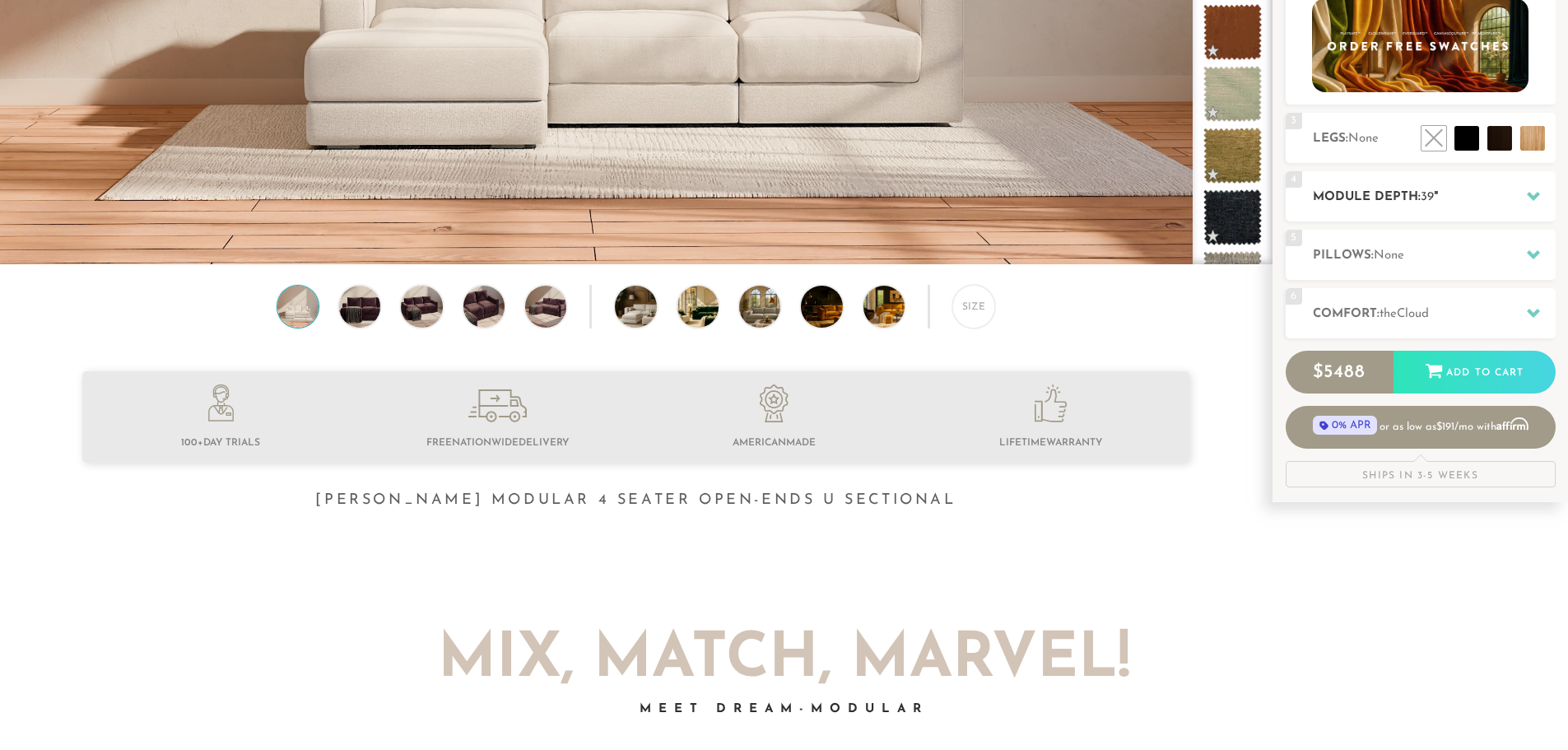
click at [1423, 201] on span "39" at bounding box center [1427, 197] width 13 height 12
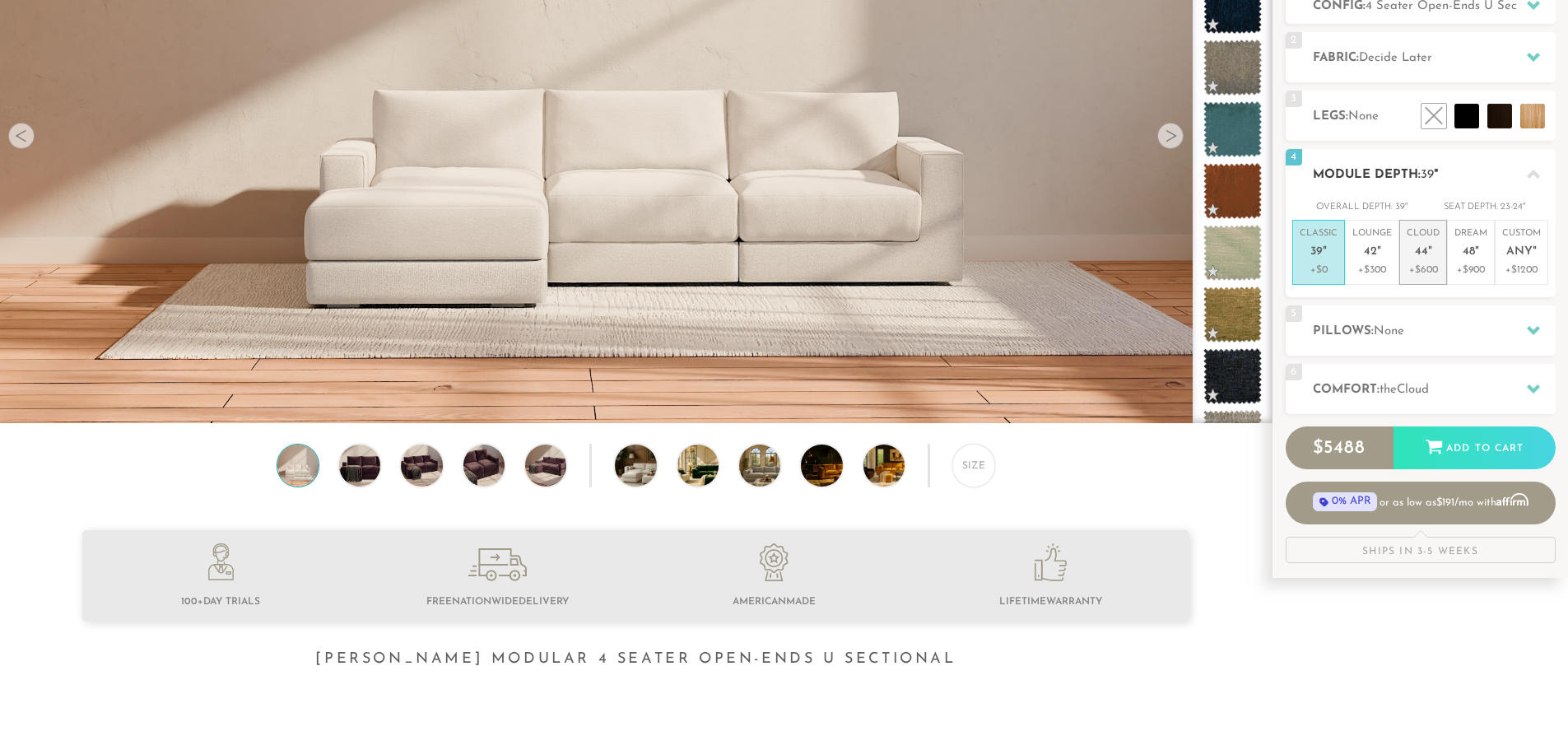
scroll to position [248, 0]
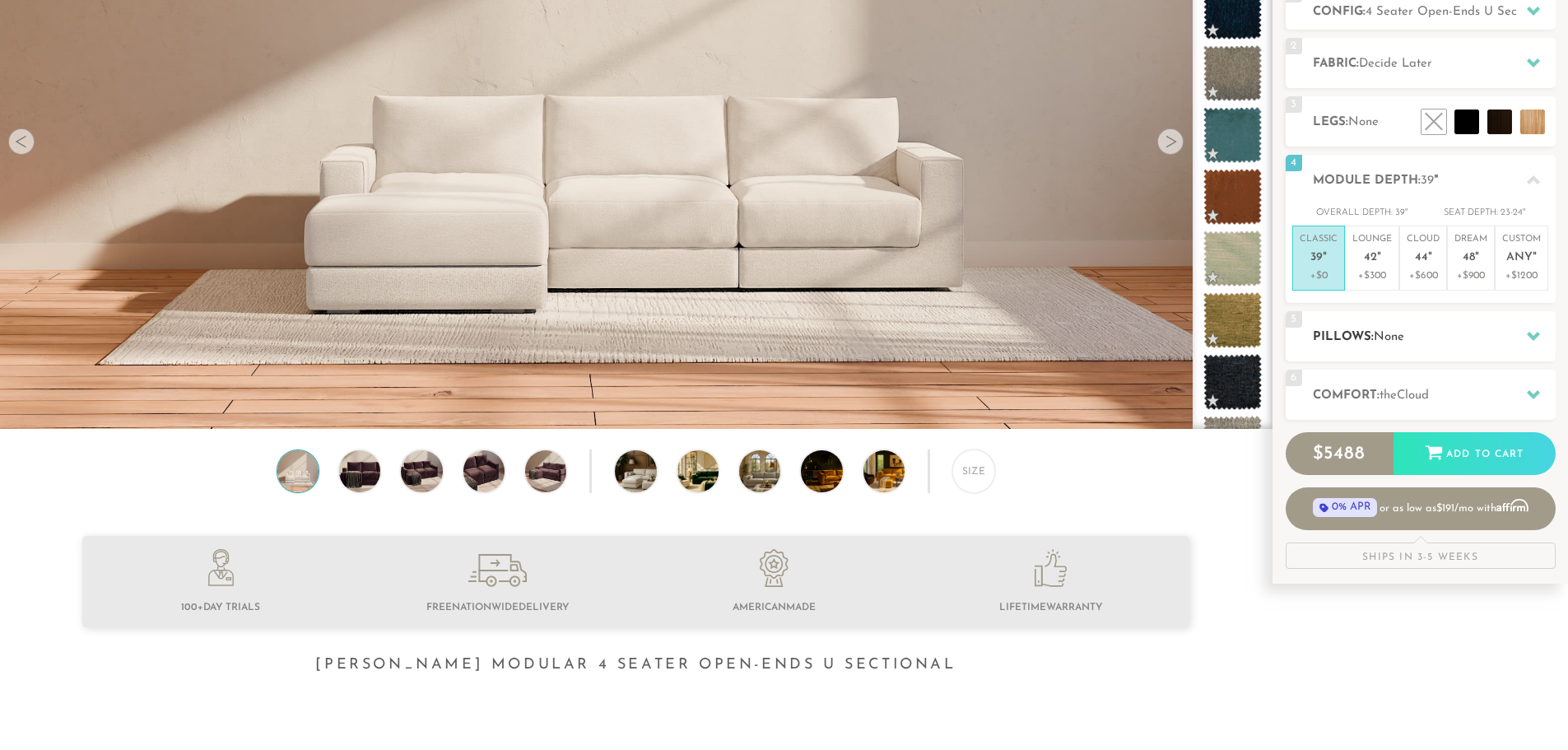
click at [1443, 344] on h2 "Pillows: None" at bounding box center [1433, 337] width 243 height 19
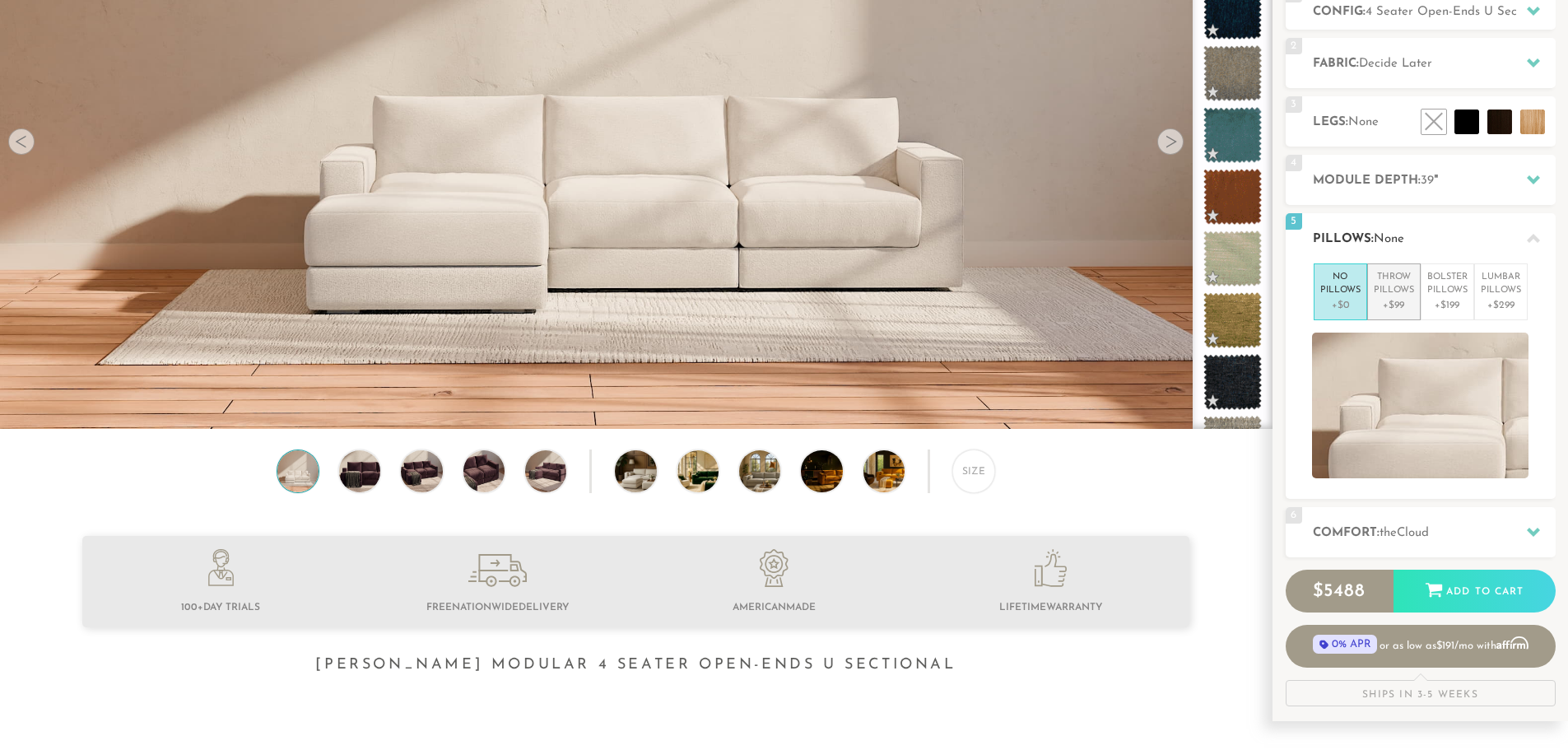
click at [1380, 300] on p "+$99" at bounding box center [1393, 305] width 40 height 15
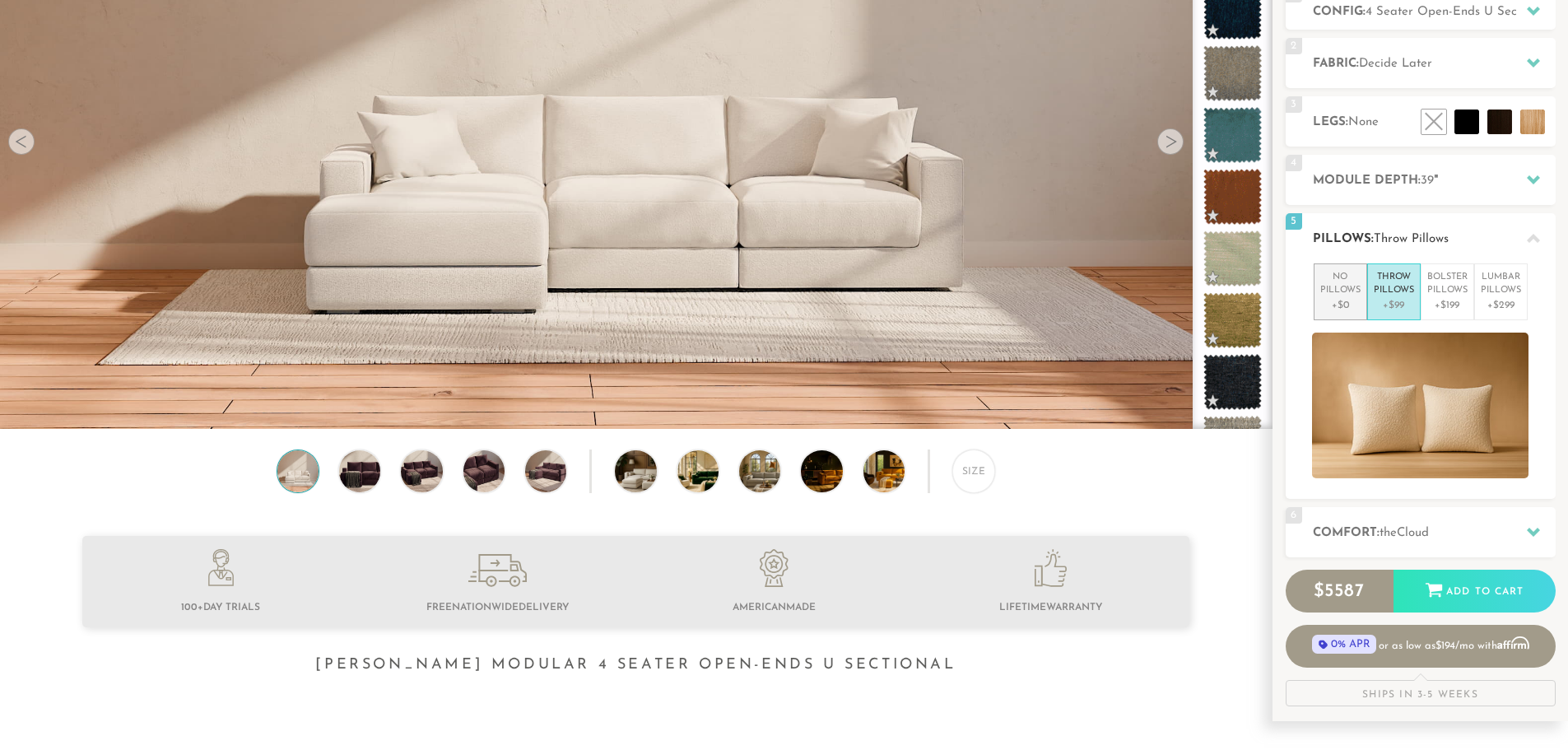
click at [1343, 298] on p "+$0" at bounding box center [1340, 305] width 40 height 15
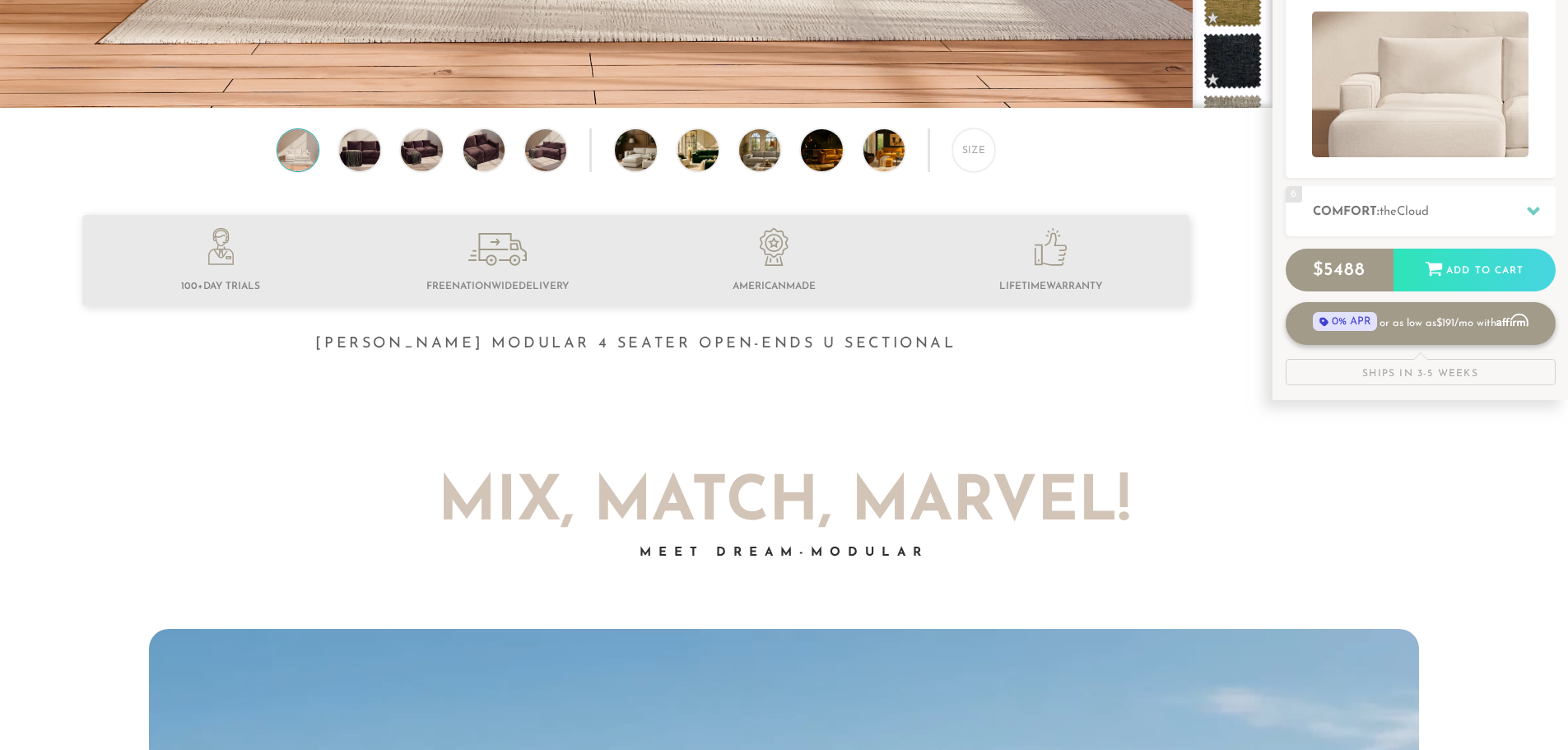
scroll to position [577, 0]
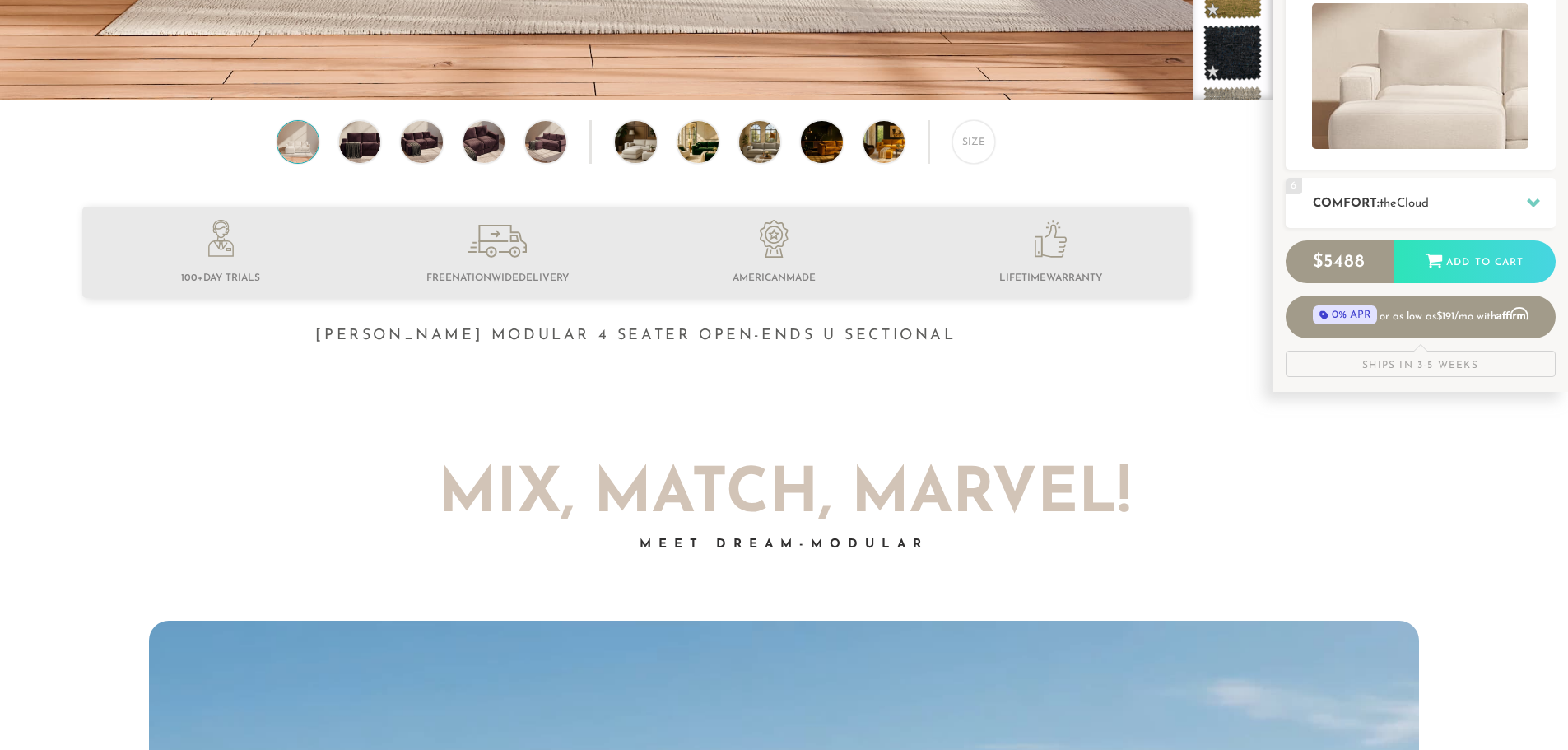
click at [1421, 209] on h2 "Comfort: the Cloud" at bounding box center [1433, 204] width 243 height 19
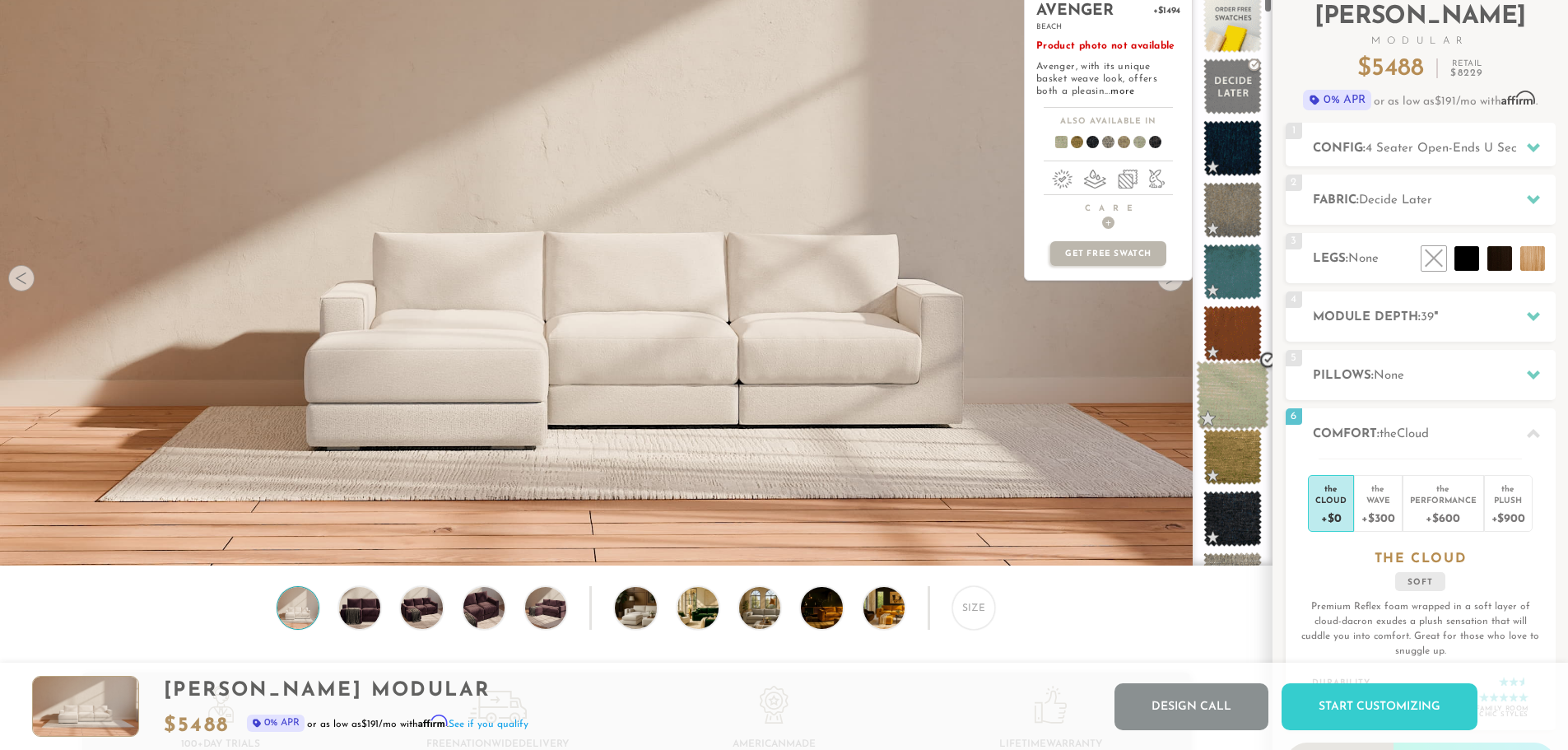
scroll to position [0, 0]
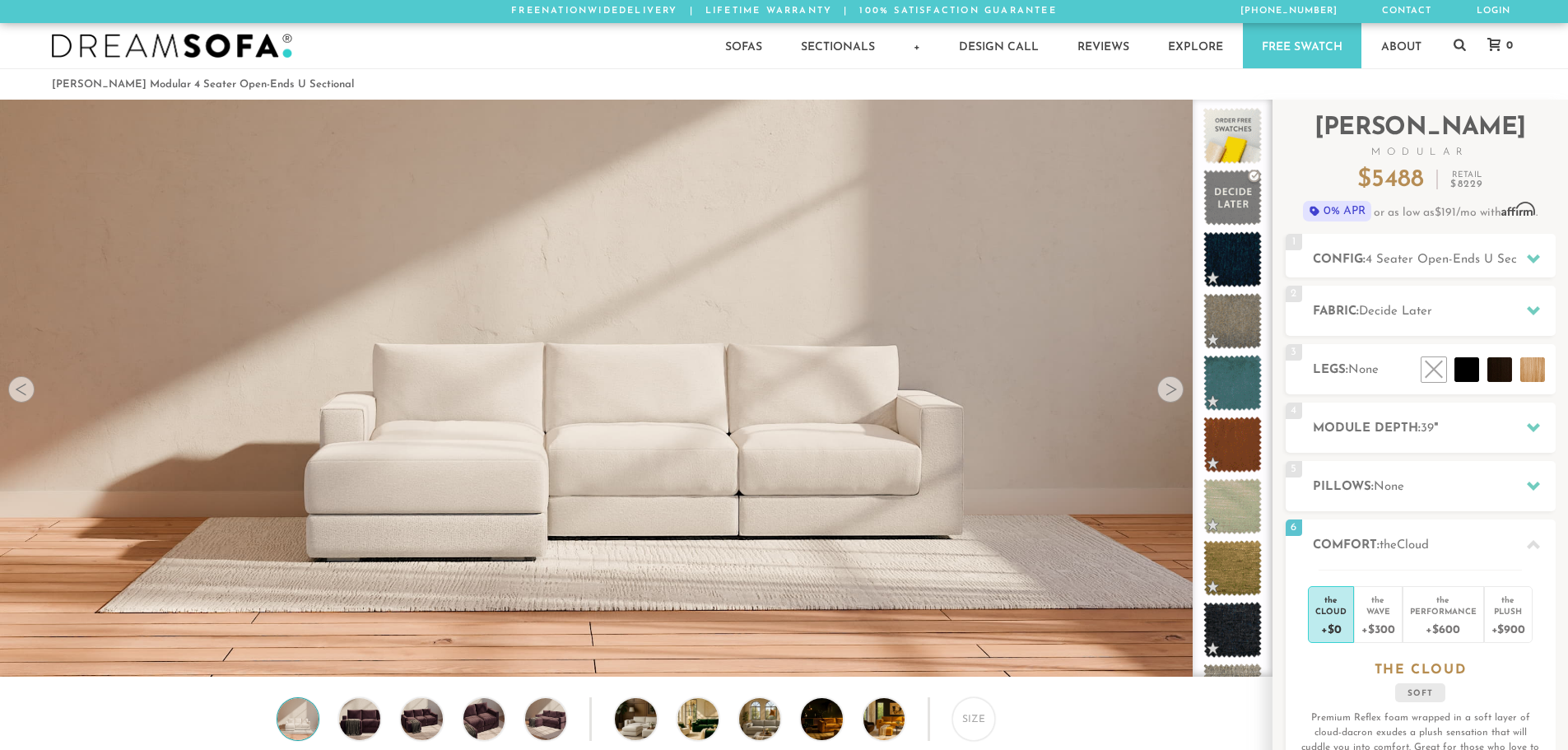
click at [305, 727] on img at bounding box center [298, 718] width 50 height 41
drag, startPoint x: 350, startPoint y: 723, endPoint x: 384, endPoint y: 723, distance: 34.0
click at [351, 723] on img at bounding box center [360, 718] width 50 height 41
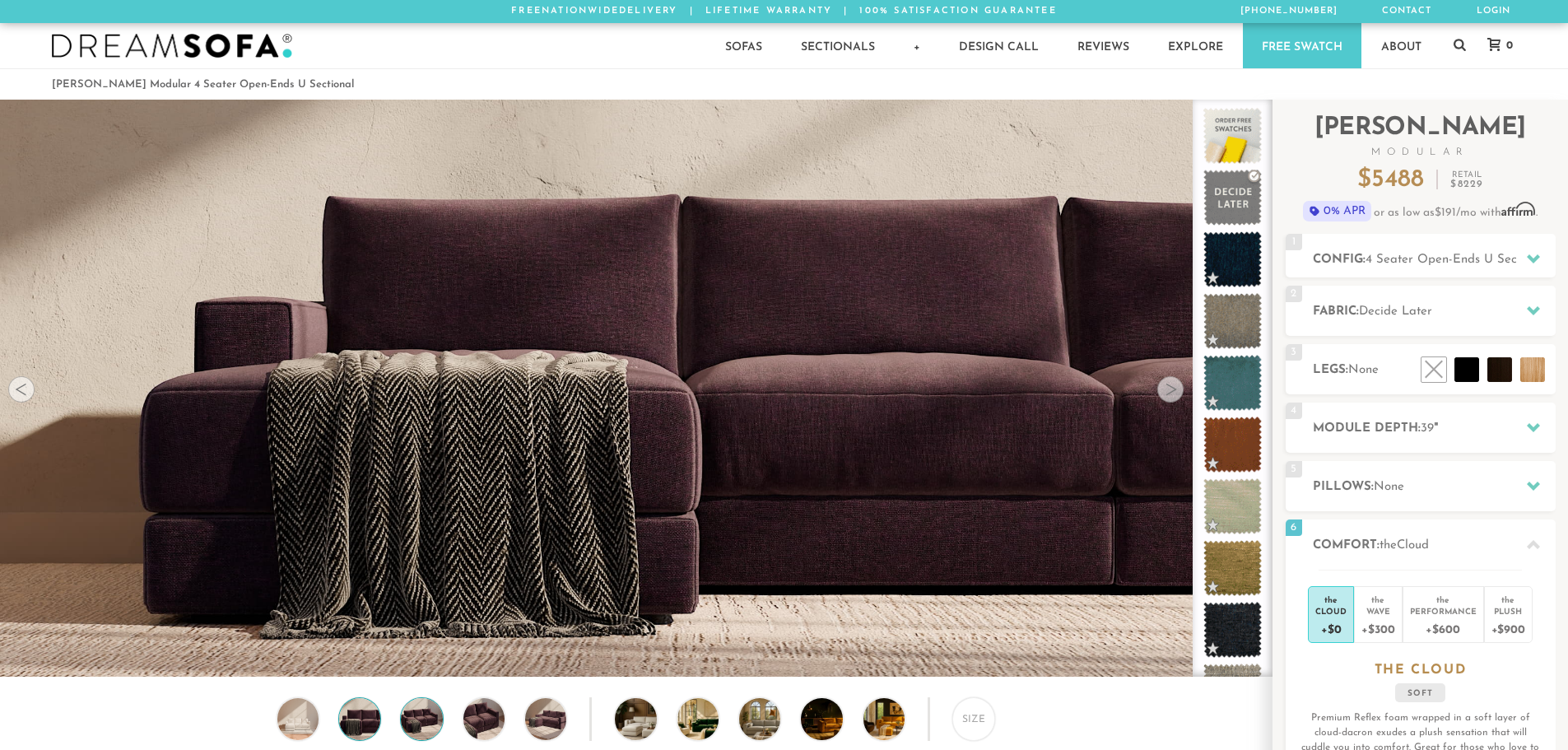
click at [433, 723] on img at bounding box center [422, 718] width 50 height 41
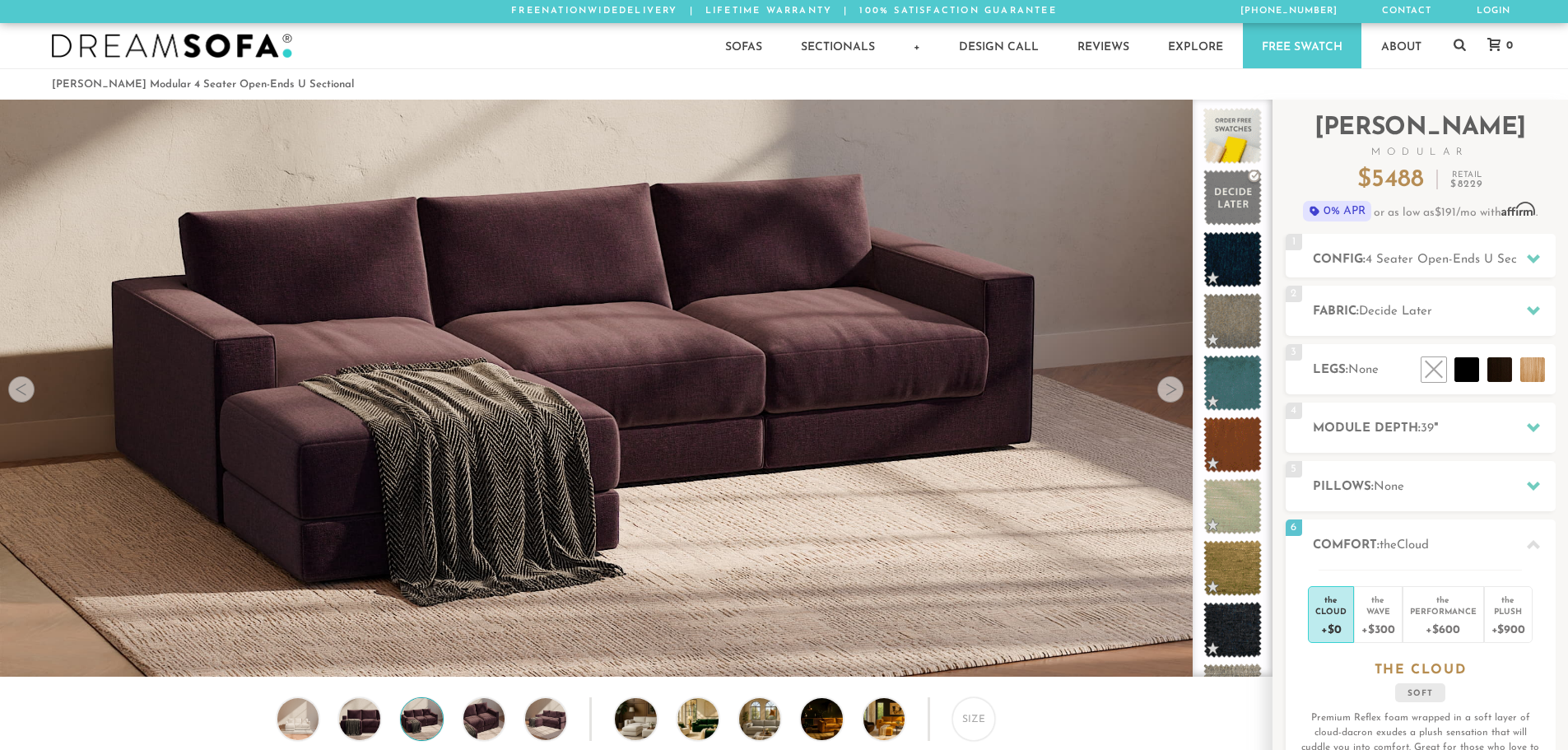
drag, startPoint x: 492, startPoint y: 726, endPoint x: 506, endPoint y: 728, distance: 14.1
click at [494, 727] on img at bounding box center [484, 718] width 50 height 41
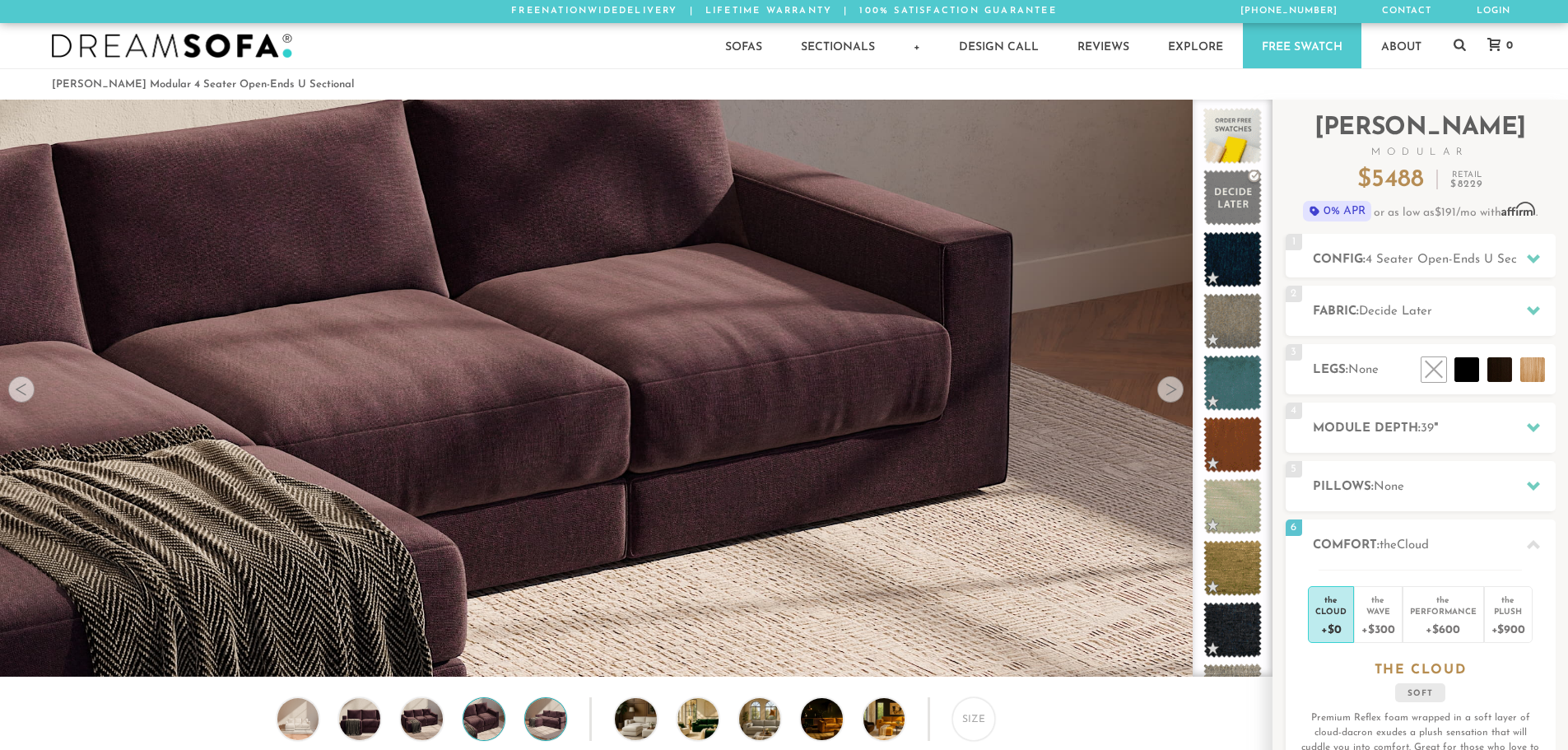
click at [553, 726] on img at bounding box center [546, 718] width 50 height 41
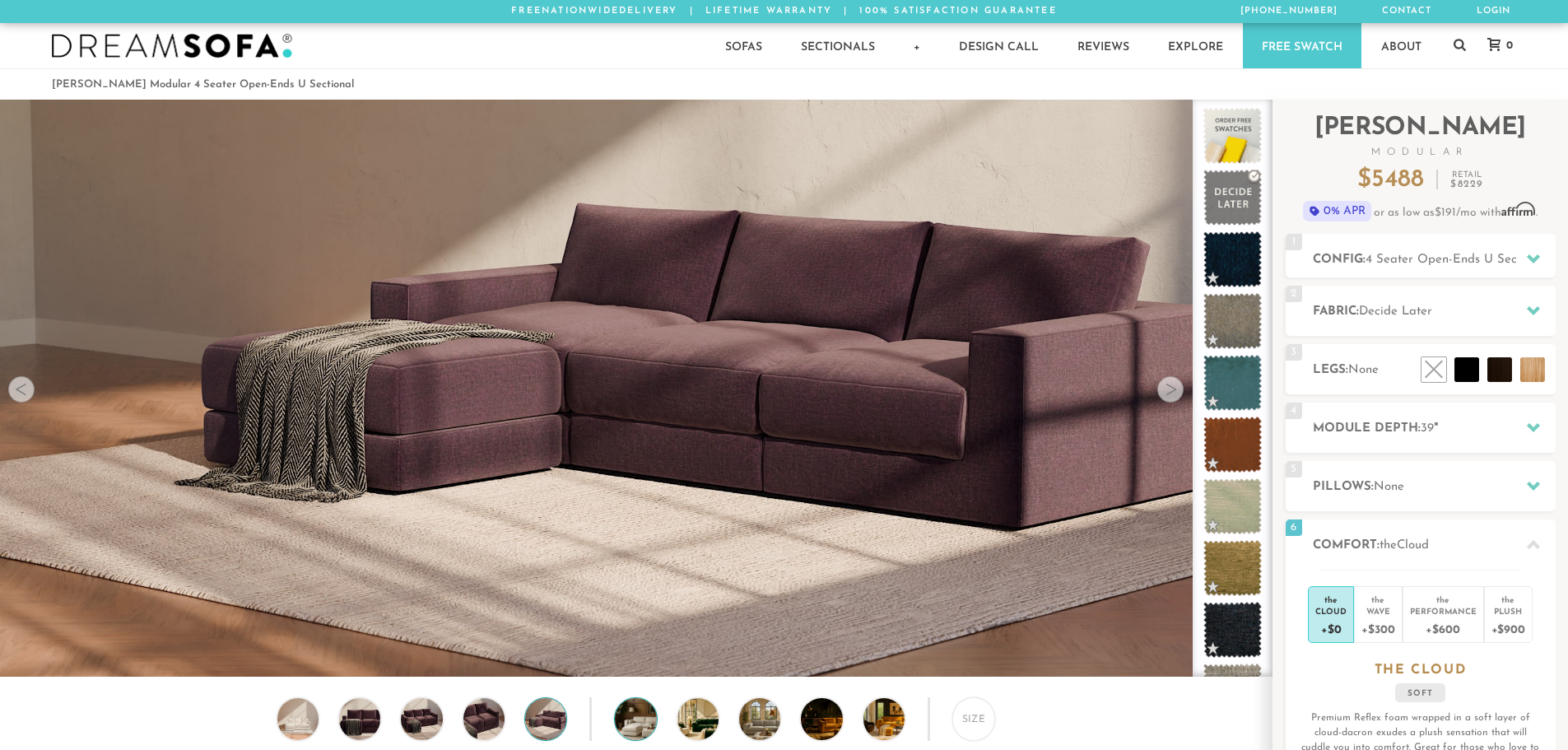
click at [636, 723] on img at bounding box center [651, 718] width 73 height 41
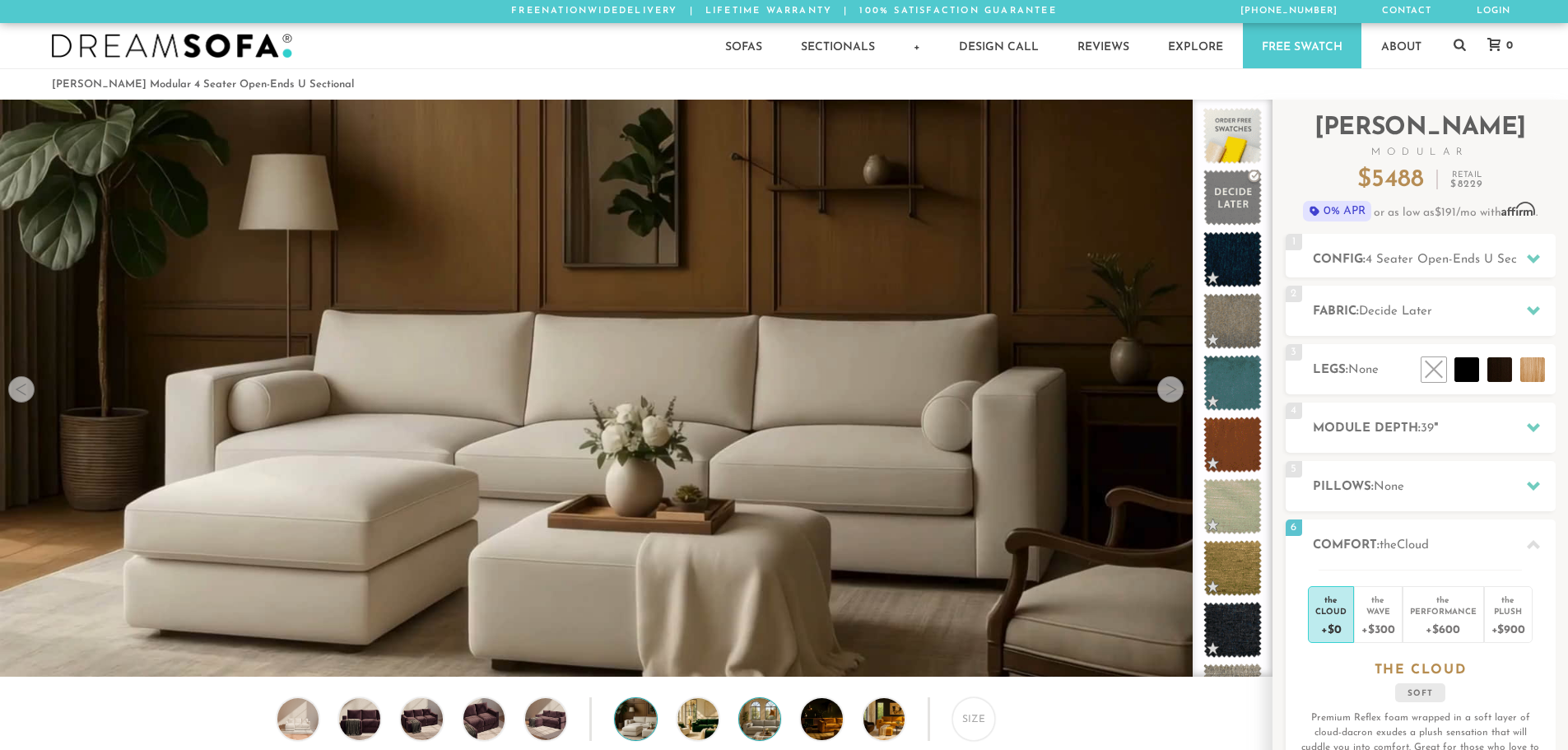
click at [761, 720] on img at bounding box center [775, 718] width 73 height 41
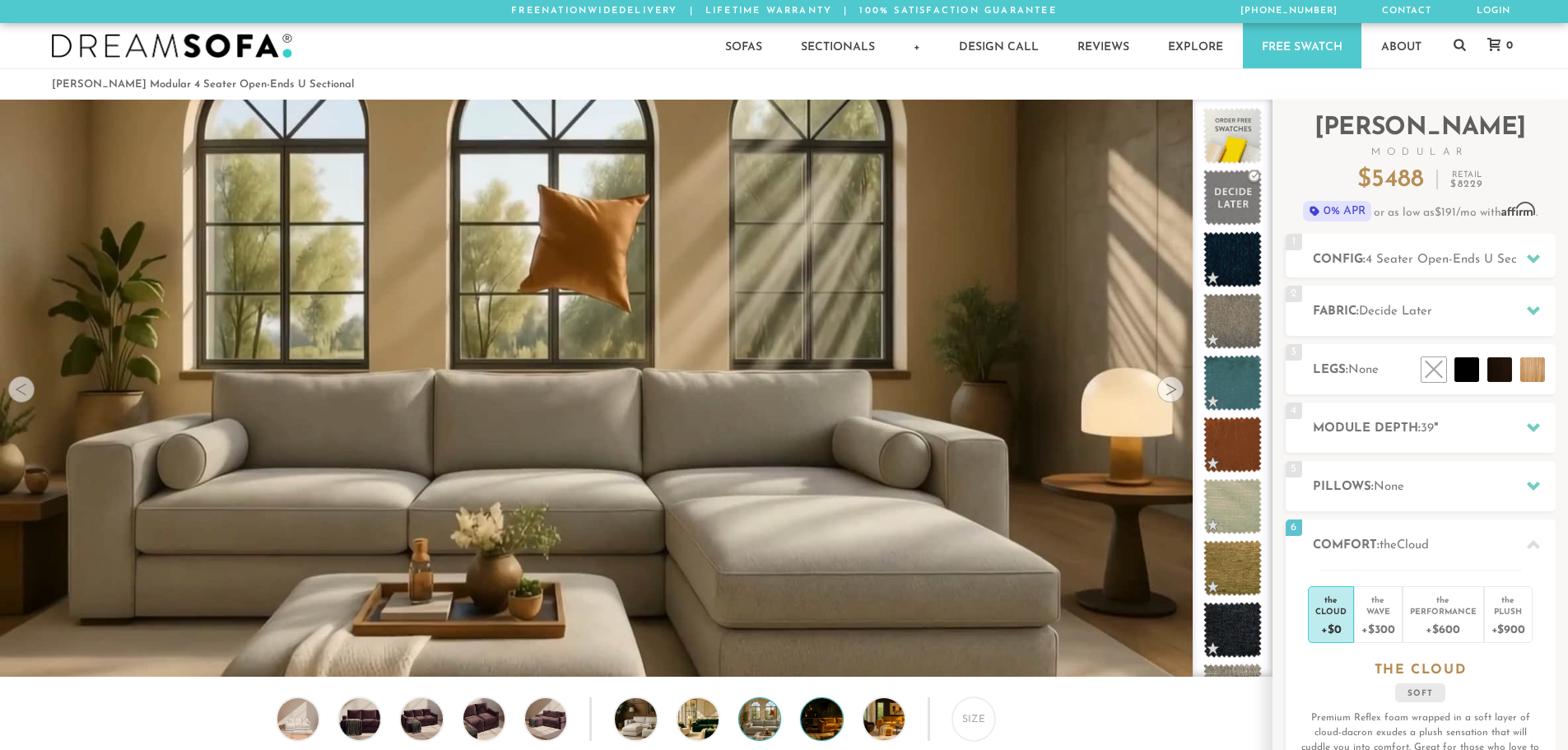
click at [826, 733] on img at bounding box center [837, 718] width 73 height 41
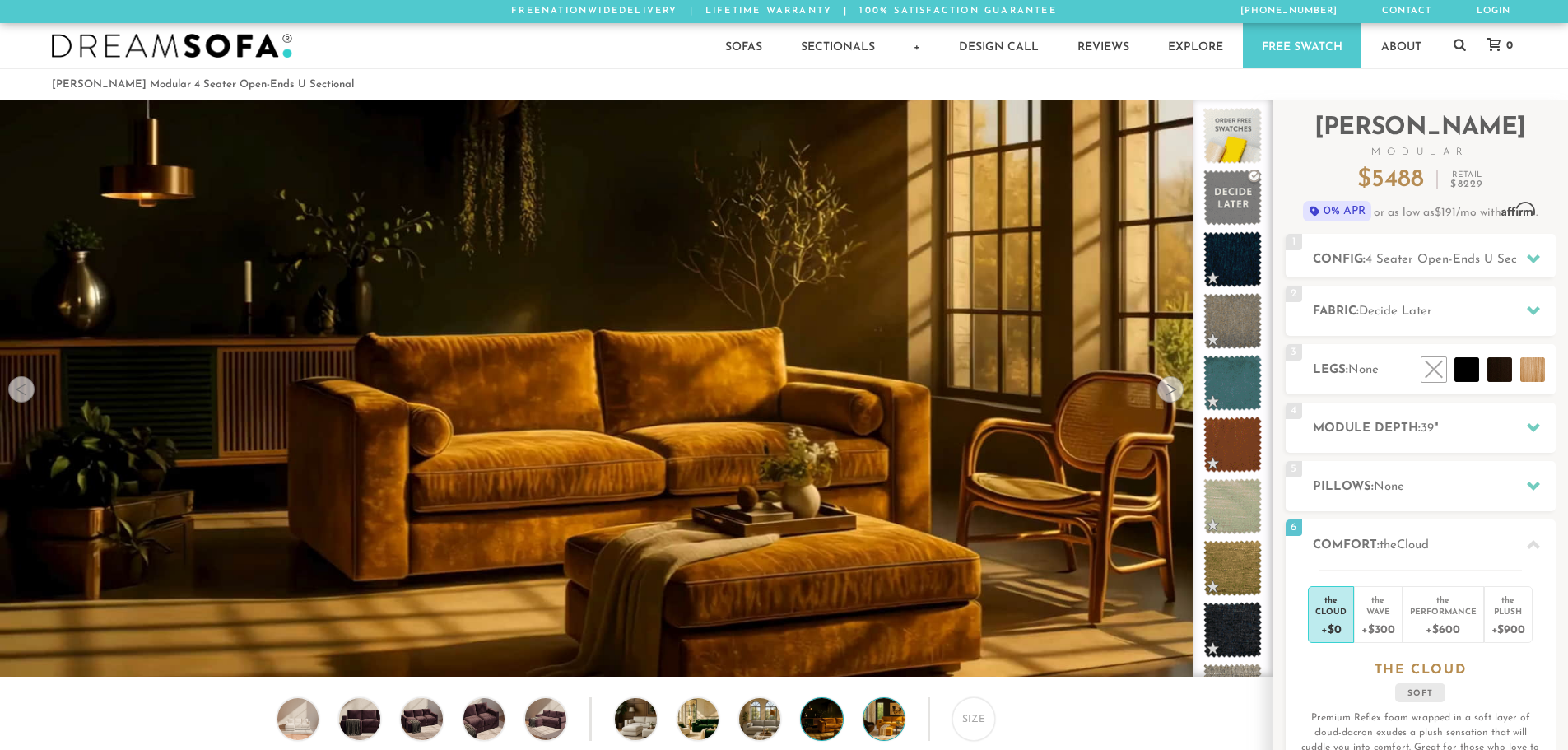
click at [877, 734] on img at bounding box center [899, 718] width 73 height 41
